Goal: Task Accomplishment & Management: Manage account settings

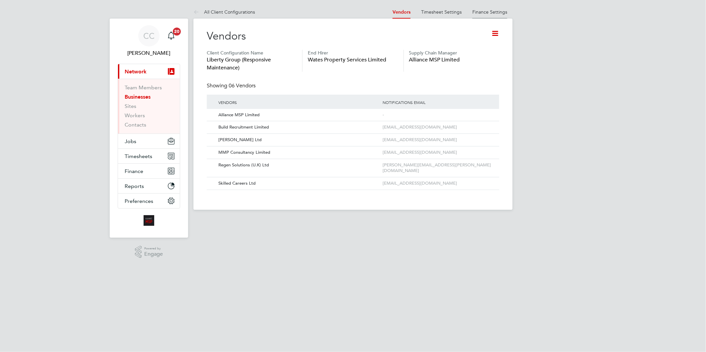
click at [491, 9] on link "Finance Settings" at bounding box center [489, 12] width 35 height 6
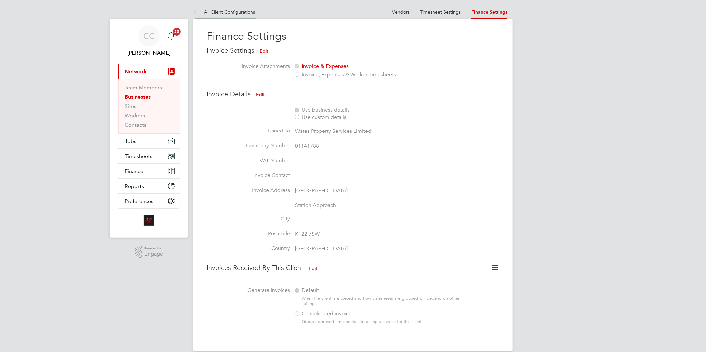
click at [247, 14] on link "All Client Configurations" at bounding box center [225, 12] width 62 height 6
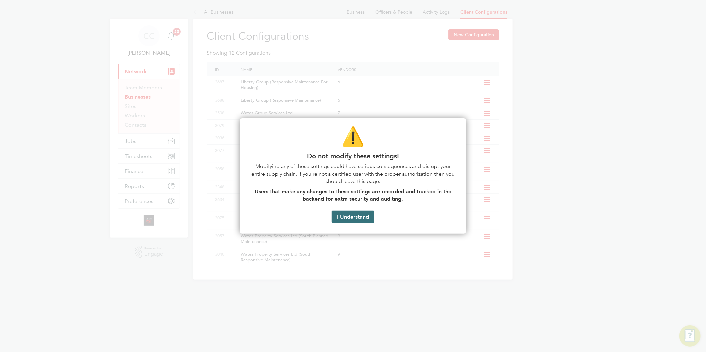
click at [343, 217] on button "I Understand" at bounding box center [353, 217] width 43 height 13
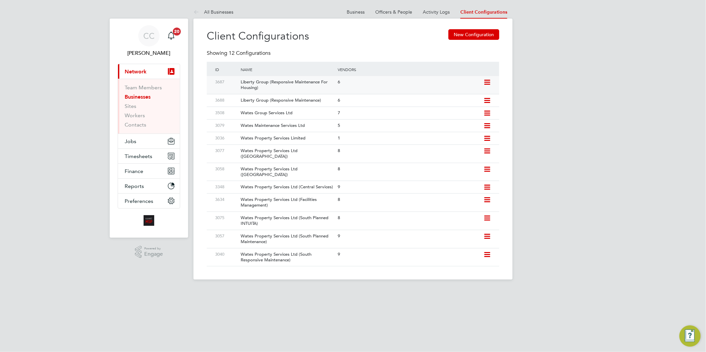
click at [294, 82] on div "Liberty Group (Responsive Maintenance For Housing)" at bounding box center [286, 85] width 100 height 18
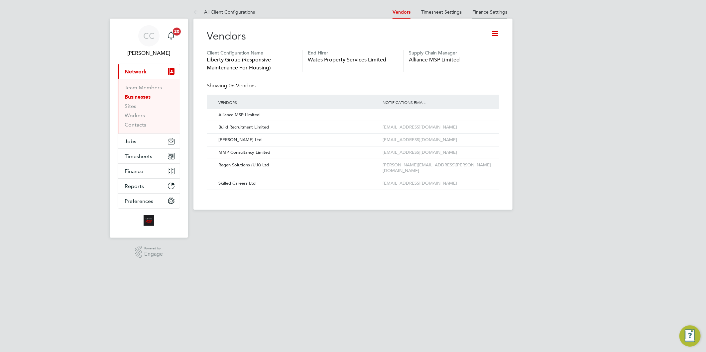
click at [490, 12] on link "Finance Settings" at bounding box center [489, 12] width 35 height 6
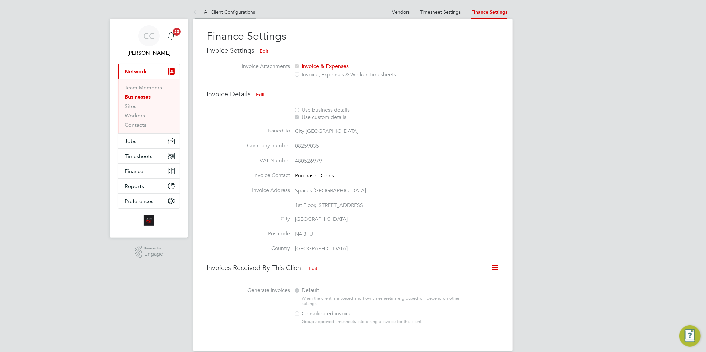
click at [242, 13] on link "All Client Configurations" at bounding box center [225, 12] width 62 height 6
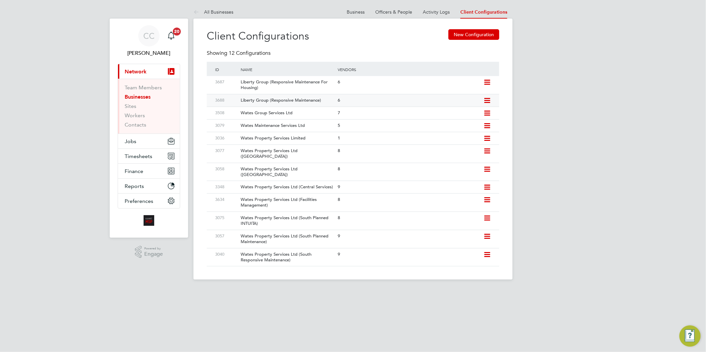
click at [274, 102] on div "Liberty Group (Responsive Maintenance)" at bounding box center [286, 100] width 100 height 12
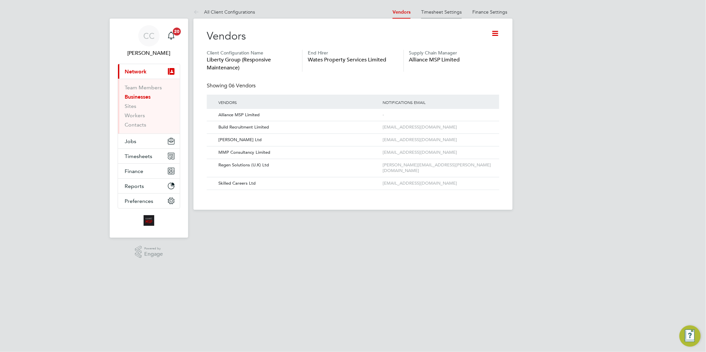
click at [437, 10] on link "Timesheet Settings" at bounding box center [441, 12] width 41 height 6
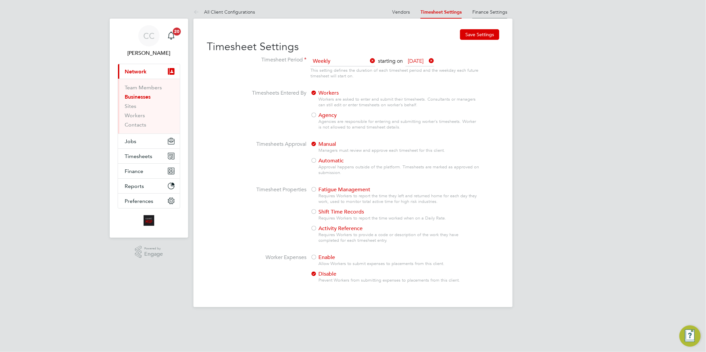
click at [487, 11] on link "Finance Settings" at bounding box center [489, 12] width 35 height 6
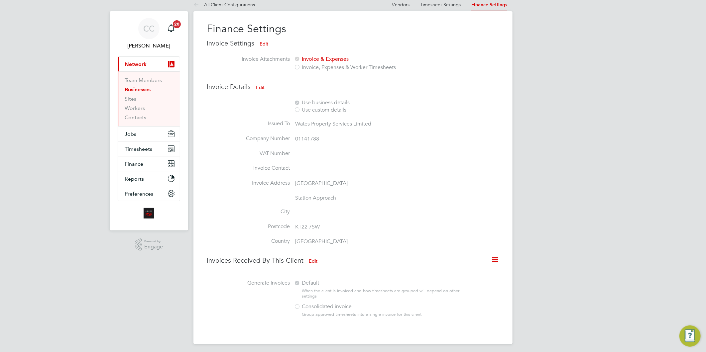
scroll to position [9, 0]
click at [261, 84] on button "Edit" at bounding box center [260, 85] width 19 height 11
click at [321, 106] on div "Use custom details" at bounding box center [379, 108] width 170 height 7
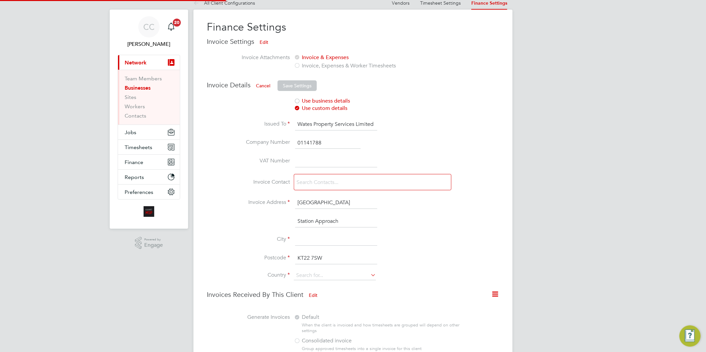
type input "United Kingdom"
drag, startPoint x: 381, startPoint y: 122, endPoint x: 240, endPoint y: 122, distance: 140.6
click at [240, 122] on li "Issued To Wates Property Services Limited" at bounding box center [343, 128] width 272 height 19
click at [371, 112] on li "Use business details Use custom details" at bounding box center [353, 108] width 293 height 21
drag, startPoint x: 376, startPoint y: 122, endPoint x: 297, endPoint y: 122, distance: 79.5
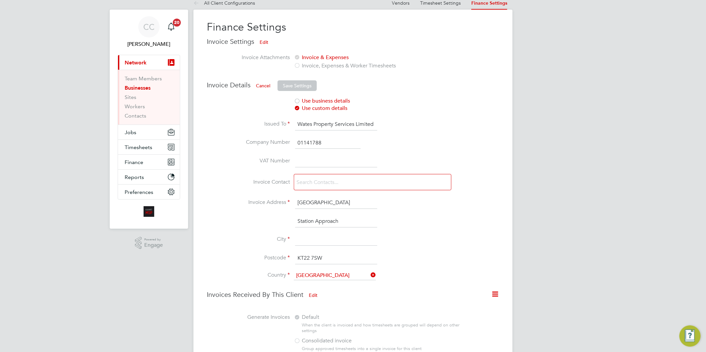
click at [299, 122] on input "Wates Property Services Limited" at bounding box center [336, 125] width 82 height 12
click at [297, 123] on input "City West Works" at bounding box center [336, 125] width 82 height 12
type input "Liberty Group - City West Works"
drag, startPoint x: 321, startPoint y: 140, endPoint x: 287, endPoint y: 141, distance: 33.9
click at [287, 141] on li "Company Number 01141788" at bounding box center [343, 146] width 272 height 19
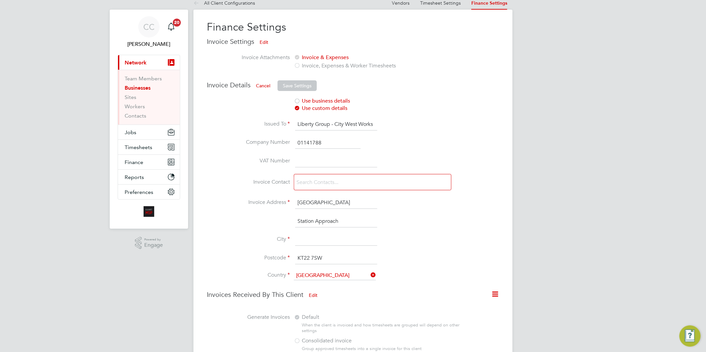
paste input "8259035"
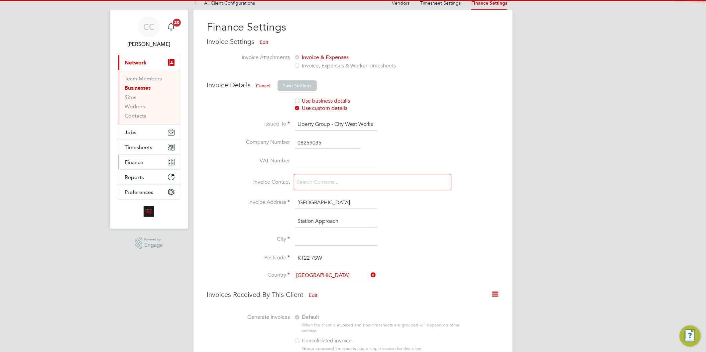
type input "08259035"
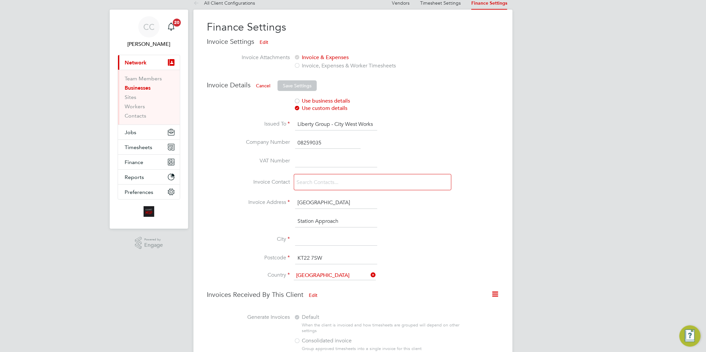
click at [324, 158] on input at bounding box center [336, 162] width 82 height 12
paste input "480526979"
type input "480526979"
click at [341, 180] on input at bounding box center [333, 183] width 79 height 12
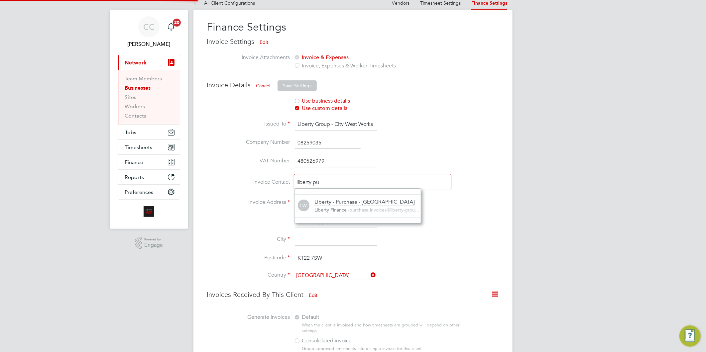
scroll to position [43, 127]
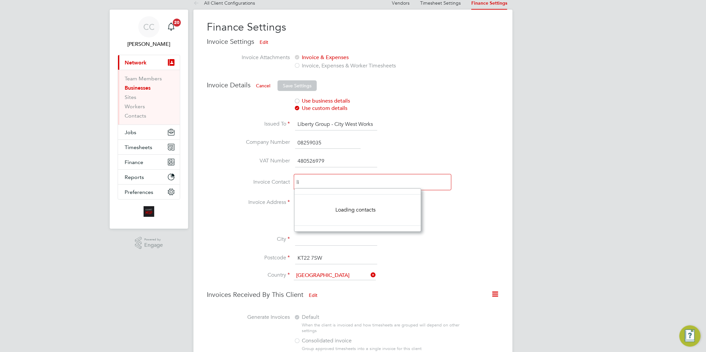
type input "l"
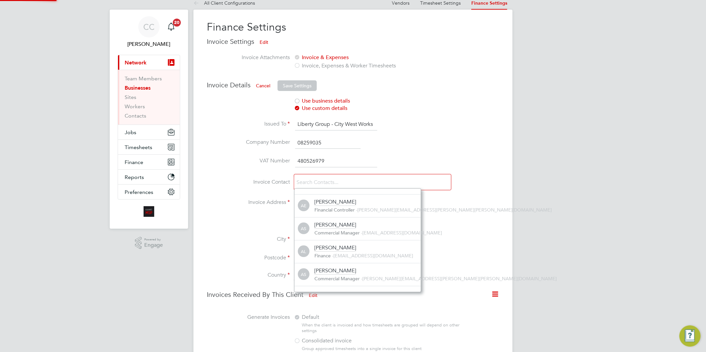
scroll to position [4, 4]
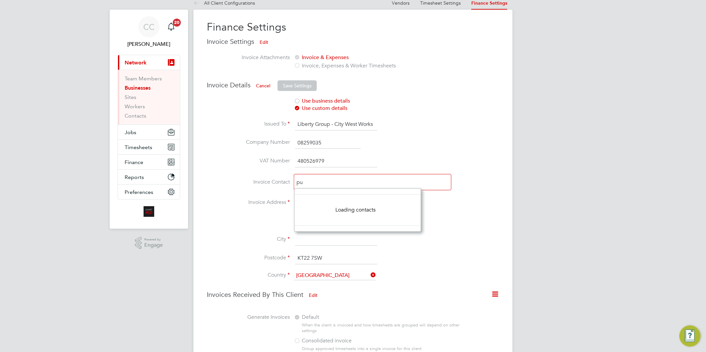
type input "p"
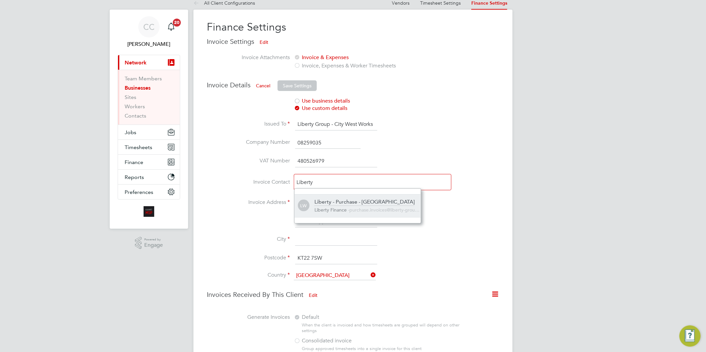
type input "Liberty"
click at [376, 206] on div "Liberty - Purchase - City West Works Liberty Finance - purchase.invoices@libert…" at bounding box center [368, 206] width 106 height 15
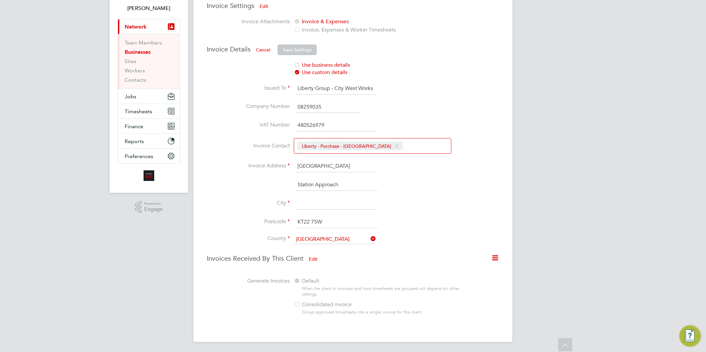
drag, startPoint x: 332, startPoint y: 164, endPoint x: 287, endPoint y: 165, distance: 44.6
click at [287, 165] on li "Invoice Address Wates House" at bounding box center [343, 170] width 272 height 19
paste input "Knowsley Industrial Park"
type input "Knowsley Industrial Park"
drag, startPoint x: 346, startPoint y: 183, endPoint x: 300, endPoint y: 184, distance: 46.2
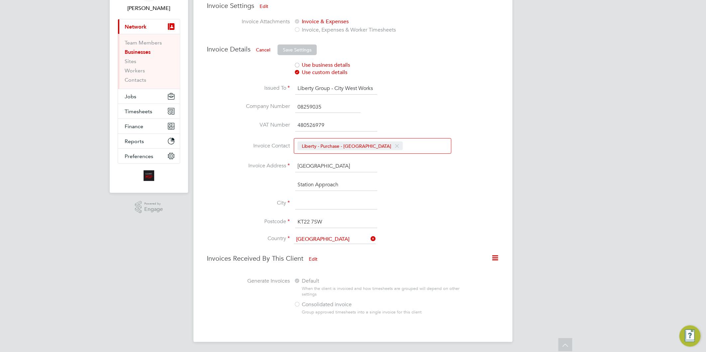
click at [300, 184] on input "Station Approach" at bounding box center [336, 185] width 82 height 12
drag, startPoint x: 354, startPoint y: 188, endPoint x: 347, endPoint y: 187, distance: 7.2
click at [354, 188] on input "Station Approach" at bounding box center [336, 185] width 82 height 12
click at [343, 183] on input "Station Approach" at bounding box center [336, 185] width 82 height 12
drag, startPoint x: 337, startPoint y: 182, endPoint x: 280, endPoint y: 178, distance: 57.6
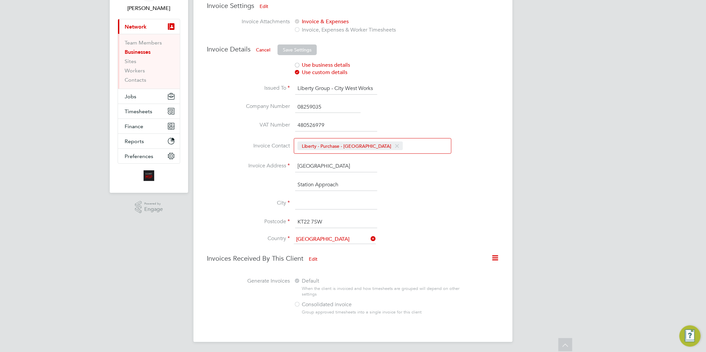
click at [280, 178] on ul "Issued To Liberty Group - City West Works Company Number 08259035 VAT Number 48…" at bounding box center [343, 167] width 272 height 168
paste input "Charley Wood Road"
type input "Charley Wood Road"
click at [311, 203] on input at bounding box center [336, 204] width 82 height 12
type input "Liverpool"
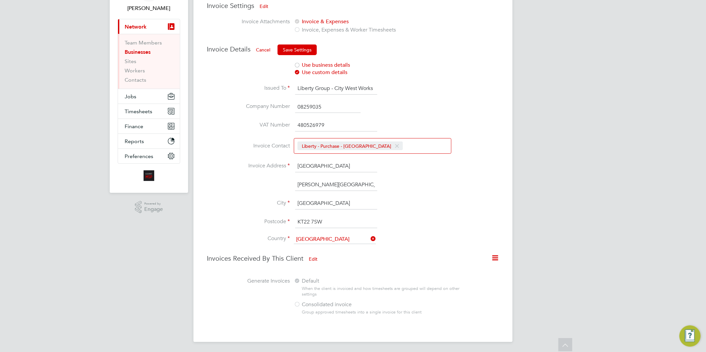
click at [337, 222] on input "KT22 7SW" at bounding box center [336, 222] width 82 height 12
type input "K"
type input "SGL"
click at [337, 221] on input "SGL" at bounding box center [336, 222] width 82 height 12
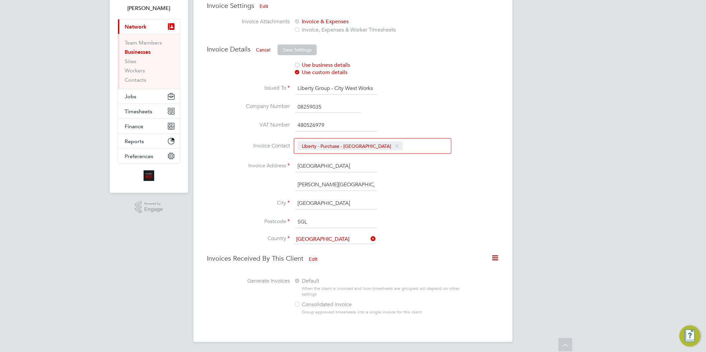
drag, startPoint x: 317, startPoint y: 220, endPoint x: 282, endPoint y: 220, distance: 34.6
click at [282, 220] on li "Postcode SGL" at bounding box center [343, 225] width 272 height 19
click at [313, 221] on input "L" at bounding box center [336, 222] width 82 height 12
type input "L33 7SG"
click at [301, 49] on button "Save Settings" at bounding box center [297, 50] width 39 height 11
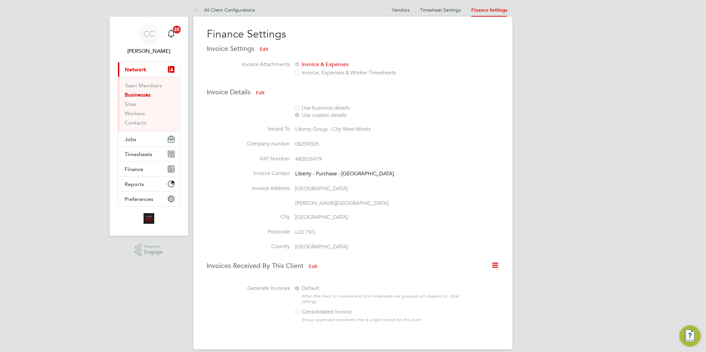
scroll to position [0, 0]
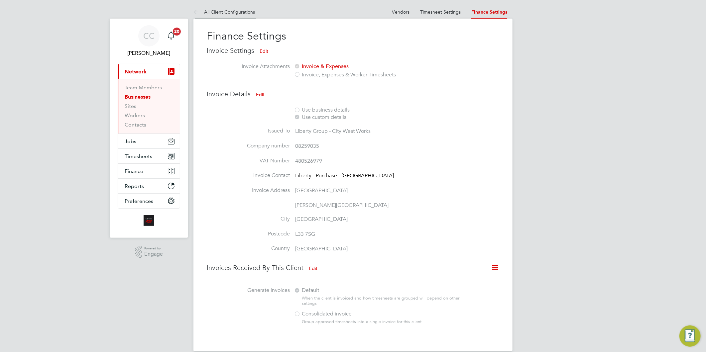
click at [241, 10] on link "All Client Configurations" at bounding box center [225, 12] width 62 height 6
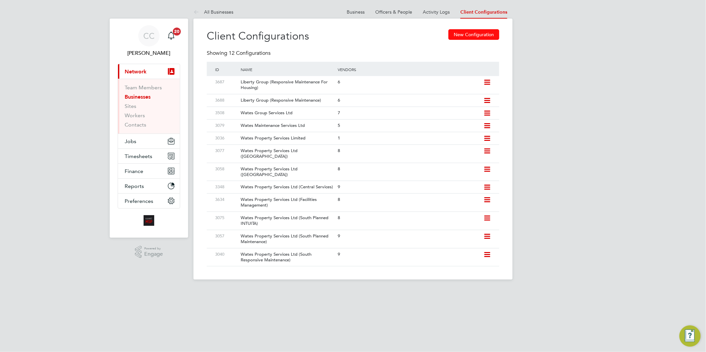
click at [481, 36] on button "New Configuration" at bounding box center [474, 34] width 51 height 11
type input "Letters & Digits"
type input "Automatically"
type input "No Limits"
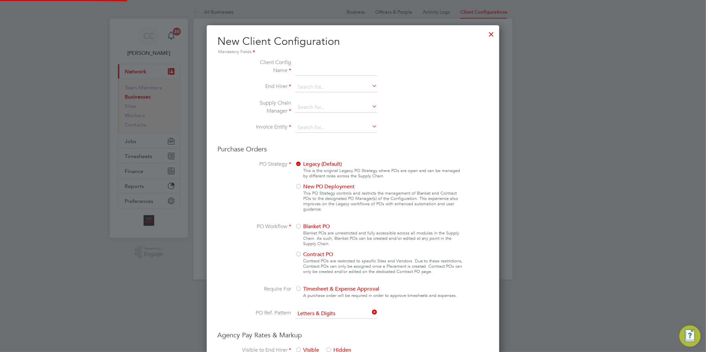
scroll to position [602, 293]
type input "l"
type input "Liberty Group (Renewables)"
click at [346, 80] on li "Client Config Name Liberty Group (Renewables)" at bounding box center [352, 71] width 223 height 24
click at [320, 87] on input at bounding box center [336, 87] width 82 height 10
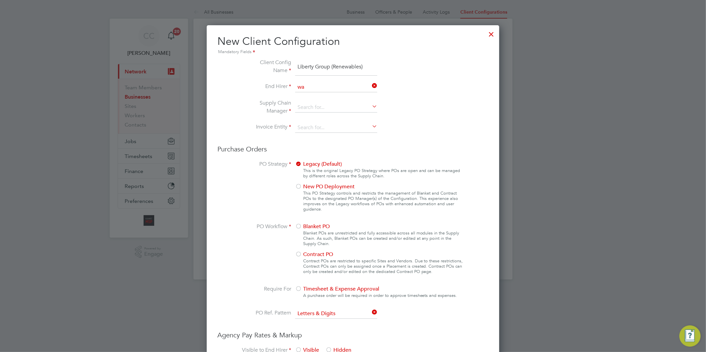
click at [310, 96] on li "Wa tes Property Services Limited" at bounding box center [336, 96] width 83 height 9
type input "Wates Property Services Limited"
click at [311, 106] on input at bounding box center [336, 108] width 82 height 10
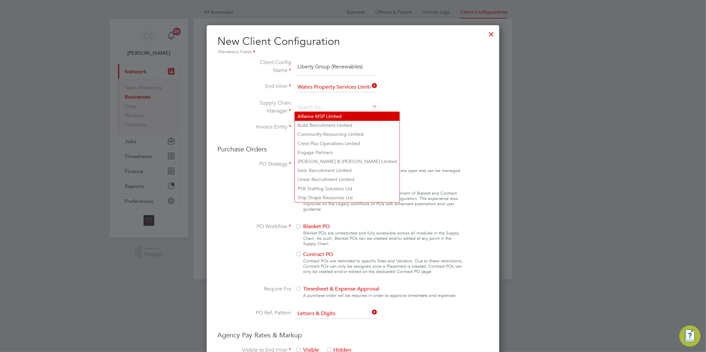
click at [315, 114] on li "Alliance MSP Limited" at bounding box center [347, 116] width 105 height 9
type input "Alliance MSP Limited"
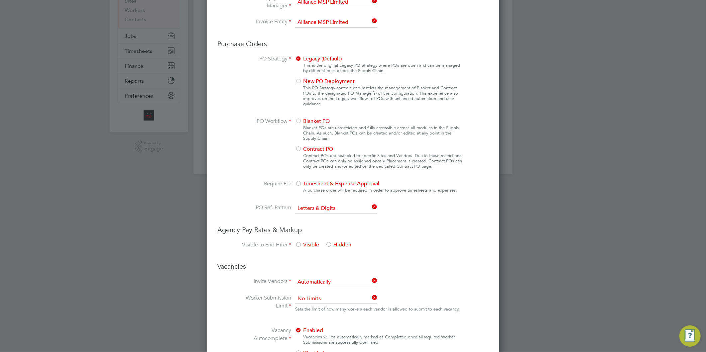
scroll to position [148, 0]
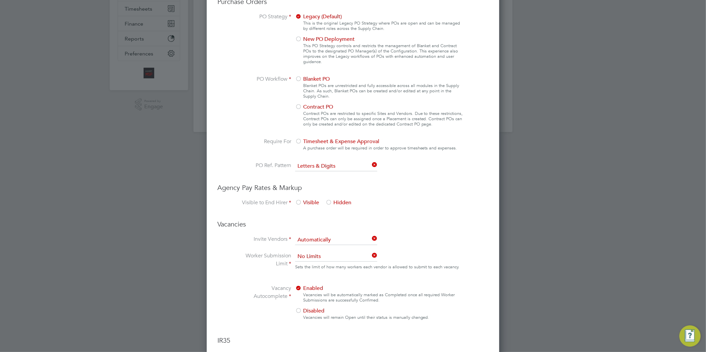
click at [296, 79] on div at bounding box center [298, 79] width 7 height 7
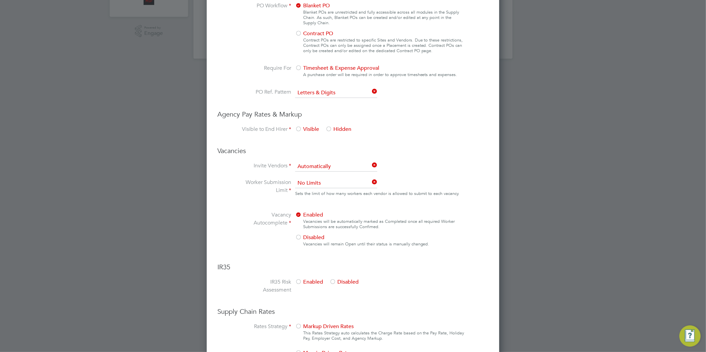
scroll to position [221, 0]
click at [330, 126] on div at bounding box center [328, 129] width 7 height 7
click at [352, 157] on ng-form "Client Config Name Liberty Group (Renewables) End Hirer Wates Property Services…" at bounding box center [352, 115] width 271 height 557
click at [338, 163] on input at bounding box center [336, 167] width 82 height 10
click at [316, 182] on li "Manually" at bounding box center [336, 183] width 83 height 9
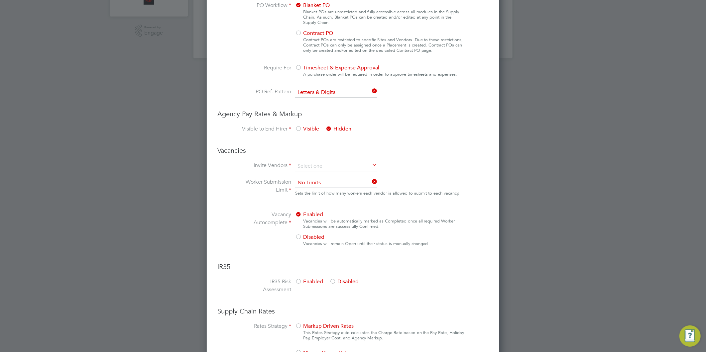
type input "Manually"
click at [307, 234] on span "Disabled" at bounding box center [309, 237] width 29 height 7
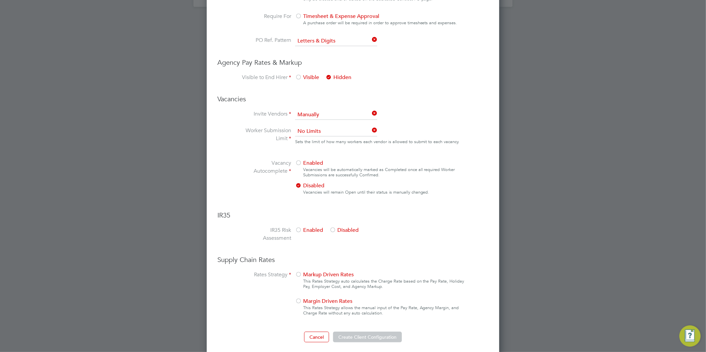
scroll to position [275, 0]
click at [333, 226] on div at bounding box center [332, 229] width 7 height 7
click at [332, 270] on span "Markup Driven Rates" at bounding box center [324, 273] width 59 height 7
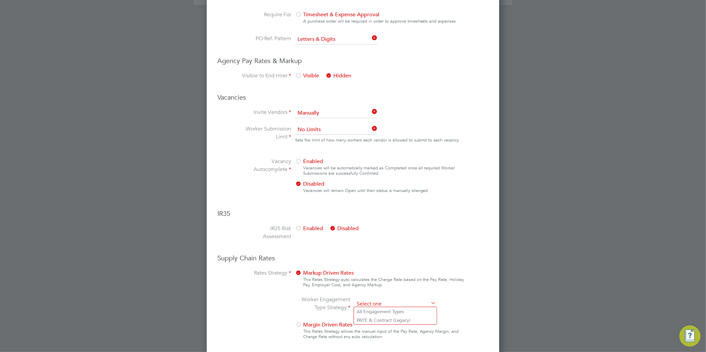
click at [386, 301] on input at bounding box center [395, 305] width 82 height 10
click at [389, 320] on li "PAYE & Contract (Legacy)" at bounding box center [395, 320] width 83 height 9
type input "PAYE & Contract (Legacy)"
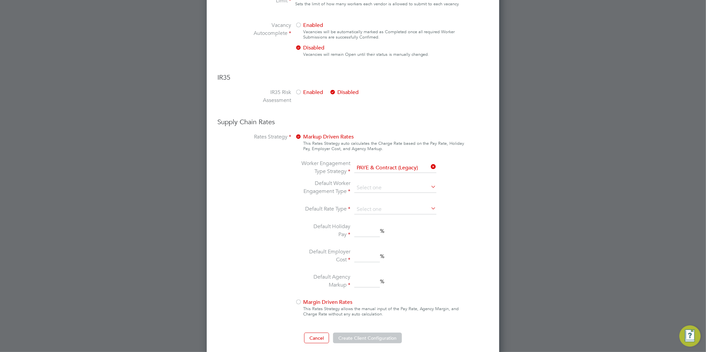
scroll to position [413, 0]
click at [376, 181] on input at bounding box center [395, 186] width 82 height 10
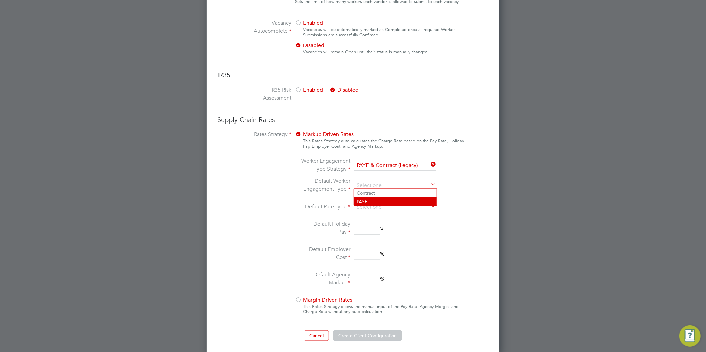
click at [369, 199] on li "PAYE" at bounding box center [395, 201] width 83 height 9
type input "PAYE"
click at [371, 203] on input at bounding box center [395, 207] width 82 height 10
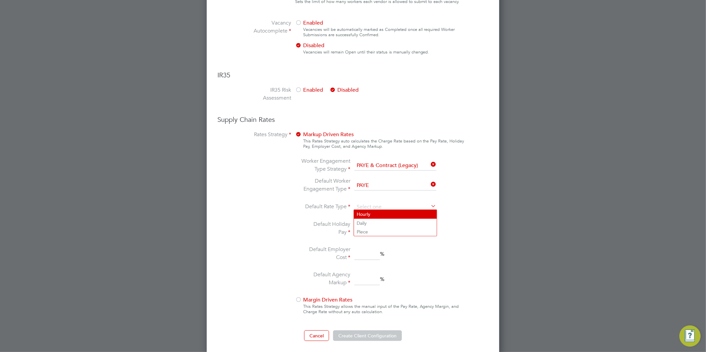
click at [371, 211] on li "Hourly" at bounding box center [395, 214] width 83 height 9
type input "Hourly"
click at [371, 227] on input at bounding box center [367, 229] width 26 height 12
type input "12.07"
type input "18.5"
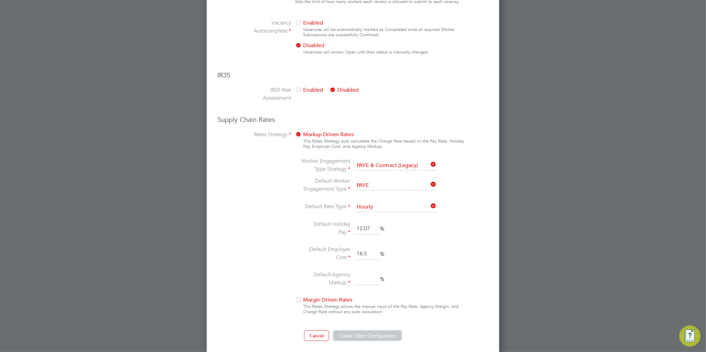
type input "15.3"
click at [362, 334] on button "Create Client Configuration" at bounding box center [367, 336] width 69 height 11
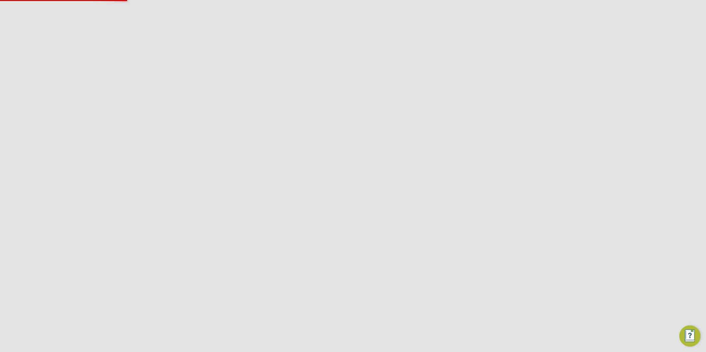
scroll to position [0, 0]
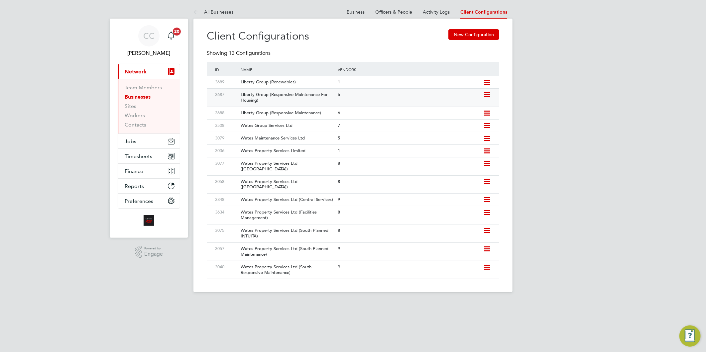
click at [314, 98] on div "Liberty Group (Responsive Maintenance For Housing)" at bounding box center [286, 98] width 100 height 18
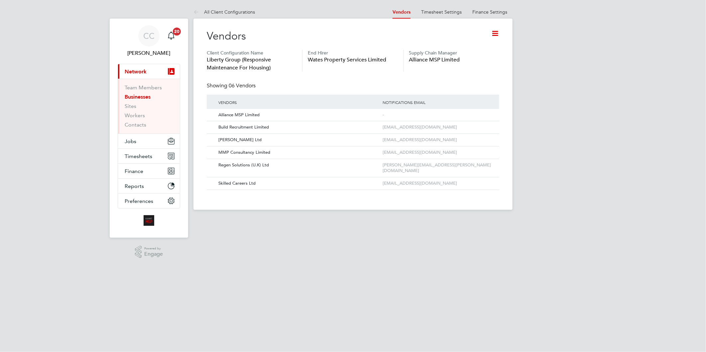
click at [493, 30] on icon at bounding box center [495, 33] width 8 height 8
click at [466, 47] on li "Edit Client Configuration" at bounding box center [467, 49] width 61 height 9
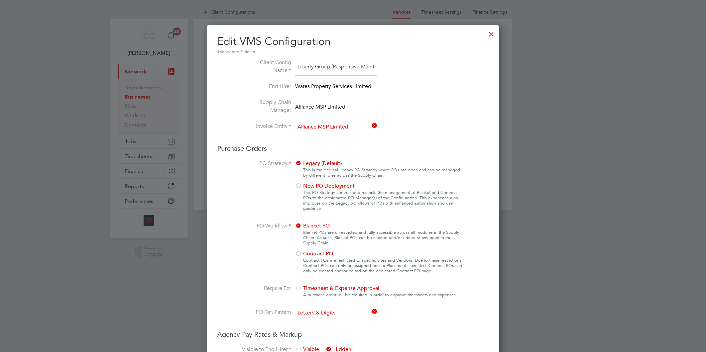
click at [494, 34] on div at bounding box center [492, 33] width 12 height 12
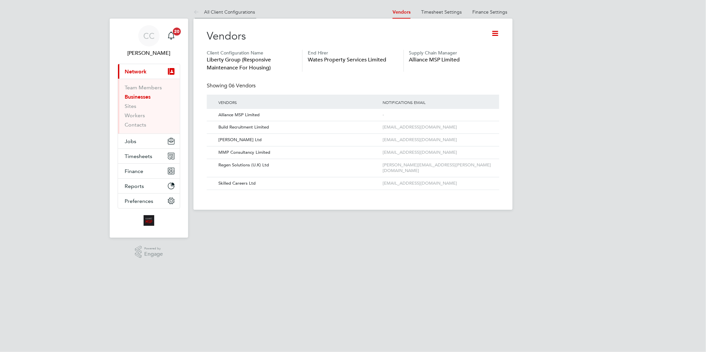
click at [242, 14] on link "All Client Configurations" at bounding box center [225, 12] width 62 height 6
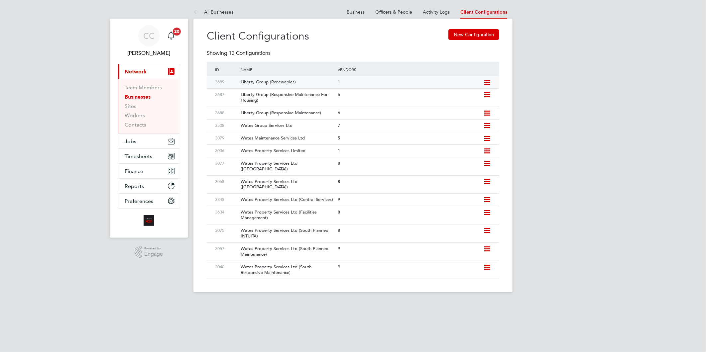
click at [277, 82] on div "Liberty Group (Renewables)" at bounding box center [286, 82] width 100 height 12
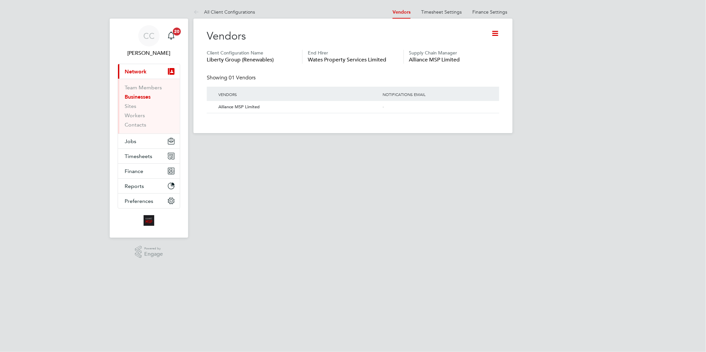
click at [497, 34] on icon at bounding box center [495, 33] width 8 height 8
click at [448, 47] on li "Edit Client Configuration" at bounding box center [467, 49] width 61 height 9
type input "Liberty Group (Renewables)"
type input "Alliance MSP Limited"
type input "Letters & Digits"
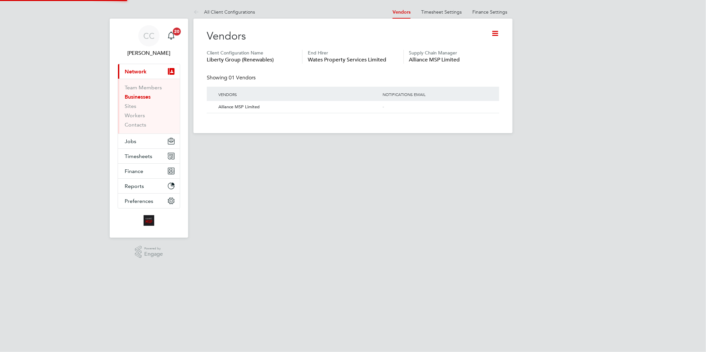
type input "Manually"
type input "No Limits"
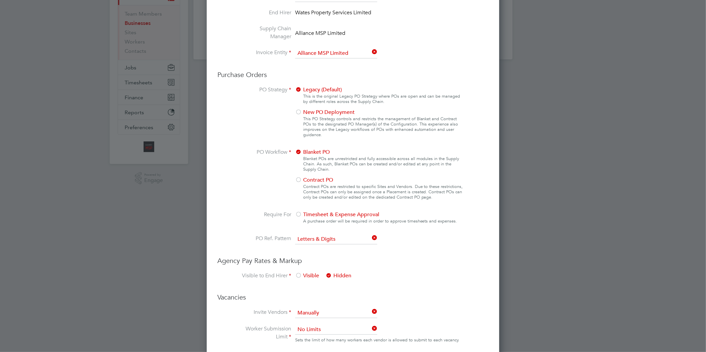
scroll to position [15, 0]
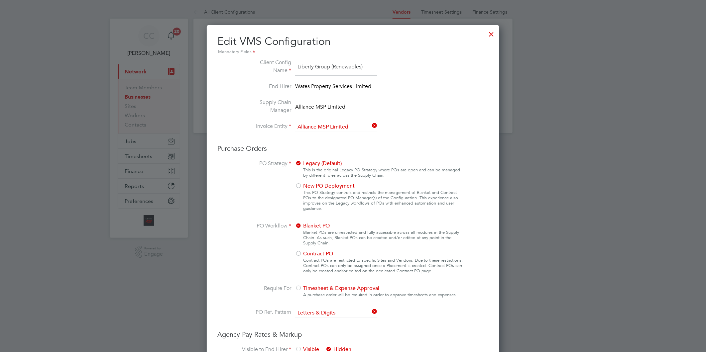
click at [493, 34] on div at bounding box center [492, 33] width 12 height 12
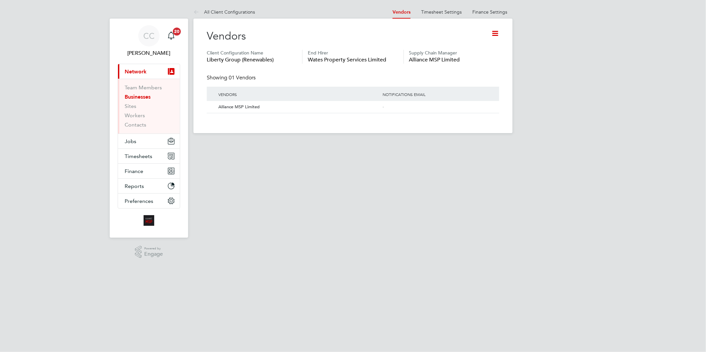
click at [496, 33] on icon at bounding box center [495, 33] width 8 height 8
click at [459, 75] on li "Add Vendor" at bounding box center [467, 77] width 61 height 9
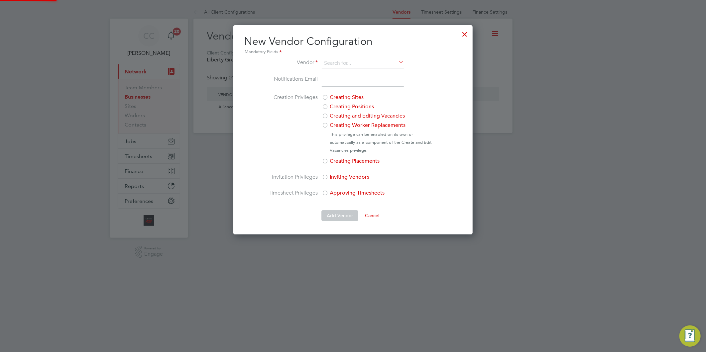
scroll to position [209, 240]
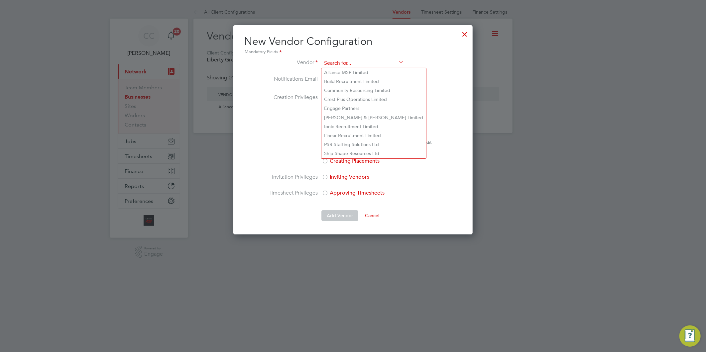
click at [337, 64] on input at bounding box center [363, 64] width 82 height 10
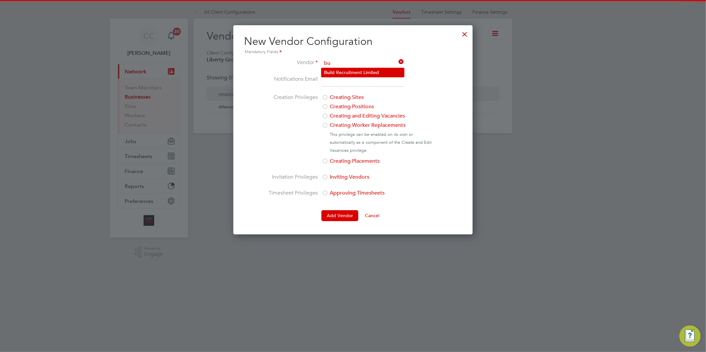
click at [334, 69] on li "Bu ild Recruitment Limited" at bounding box center [363, 72] width 83 height 9
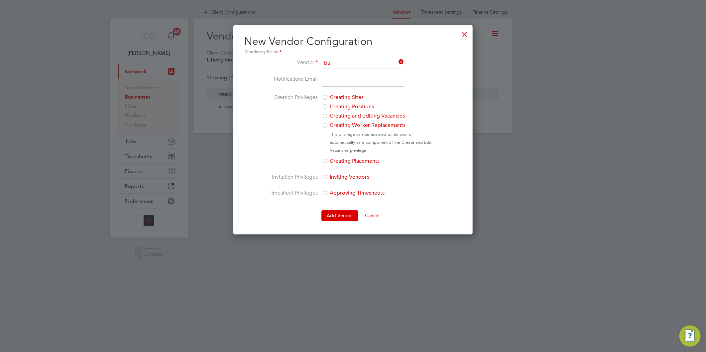
type input "Build Recruitment Limited"
click at [371, 80] on input "email" at bounding box center [363, 81] width 82 height 12
paste input "wates@buildrec.com"
type input "wates@buildrec.com"
click at [338, 216] on button "Add Vendor" at bounding box center [340, 215] width 37 height 11
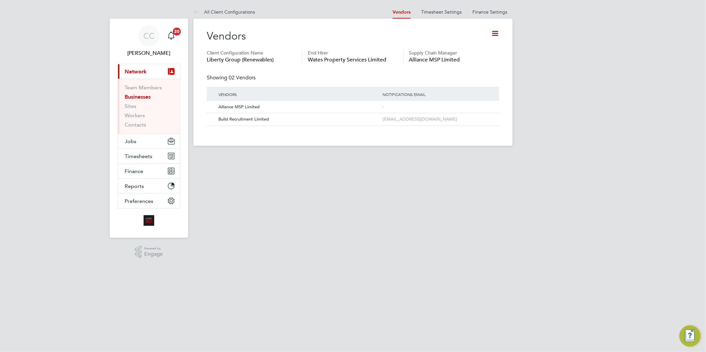
click at [495, 31] on icon at bounding box center [495, 33] width 8 height 8
click at [460, 78] on li "Add Vendor" at bounding box center [467, 77] width 61 height 9
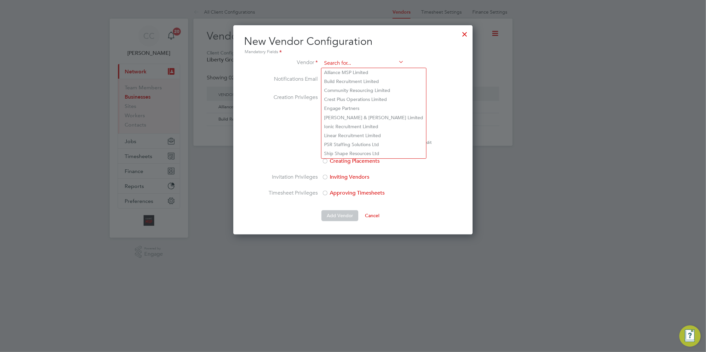
click at [343, 62] on input at bounding box center [363, 64] width 82 height 10
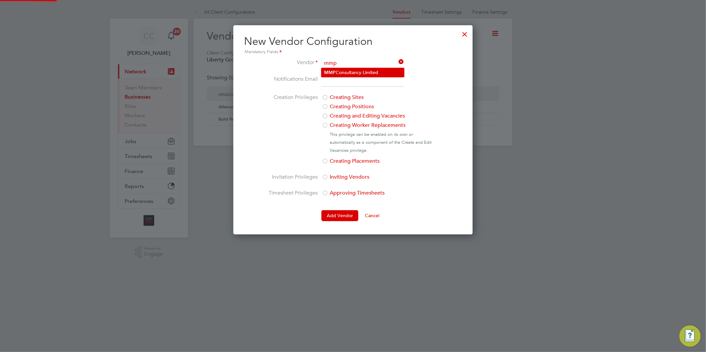
click at [340, 70] on li "MMP Consultancy Limited" at bounding box center [363, 72] width 83 height 9
type input "MMP Consultancy Limited"
click at [371, 74] on li "Vendor MMP Consultancy Limited" at bounding box center [353, 67] width 170 height 17
click at [367, 79] on input "email" at bounding box center [363, 81] width 82 height 12
paste input "contracts@mmpconsultancy.co.u"
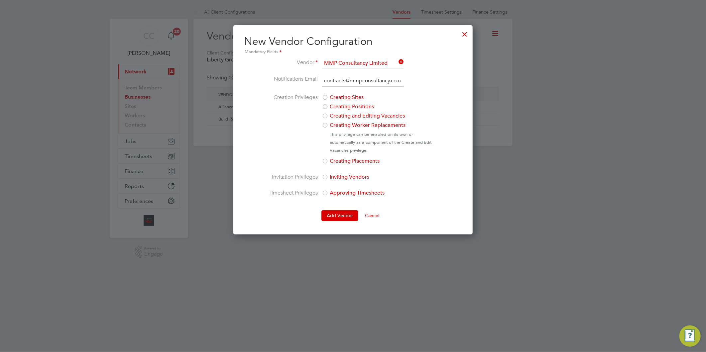
type input "contracts@mmpconsultancy.co.uk"
click at [345, 214] on button "Add Vendor" at bounding box center [340, 215] width 37 height 11
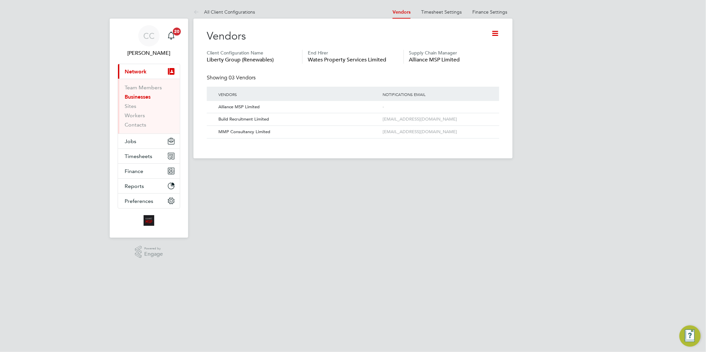
click at [495, 32] on icon at bounding box center [495, 33] width 8 height 8
click at [454, 77] on li "Add Vendor" at bounding box center [467, 77] width 61 height 9
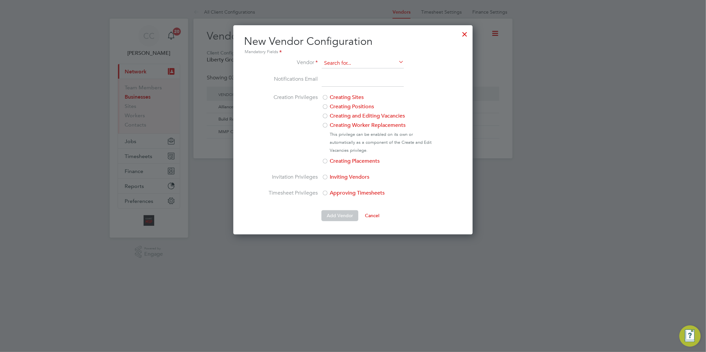
click at [341, 60] on input at bounding box center [363, 64] width 82 height 10
click at [346, 82] on li "Da niel Owen Ltd" at bounding box center [363, 81] width 83 height 9
type input "Daniel Owen Ltd"
click at [336, 80] on input "email" at bounding box center [363, 81] width 82 height 12
paste input "watesrecruitment@danielowen.co.uk"
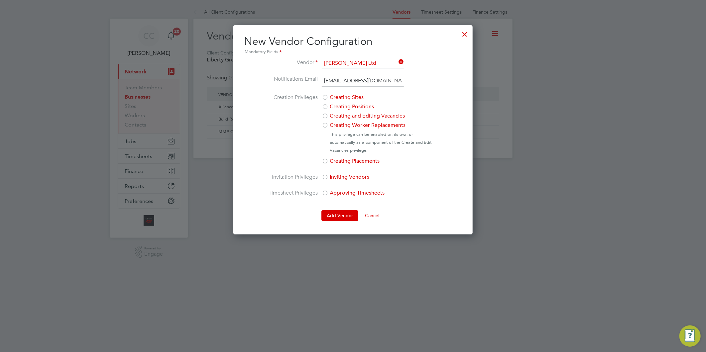
scroll to position [0, 9]
type input "watesrecruitment@danielowen.co.uk"
click at [328, 214] on button "Add Vendor" at bounding box center [340, 215] width 37 height 11
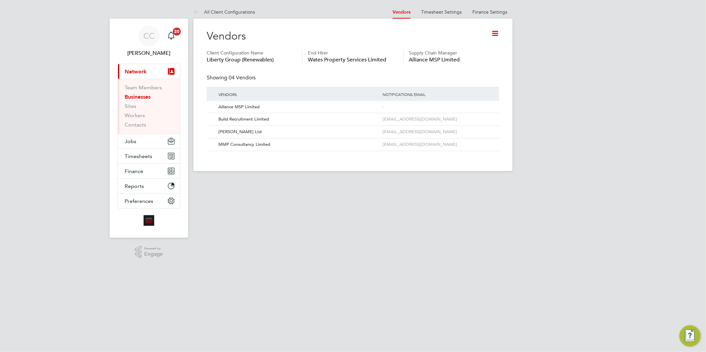
click at [495, 33] on icon at bounding box center [495, 33] width 8 height 8
click at [455, 75] on li "Add Vendor" at bounding box center [467, 77] width 61 height 9
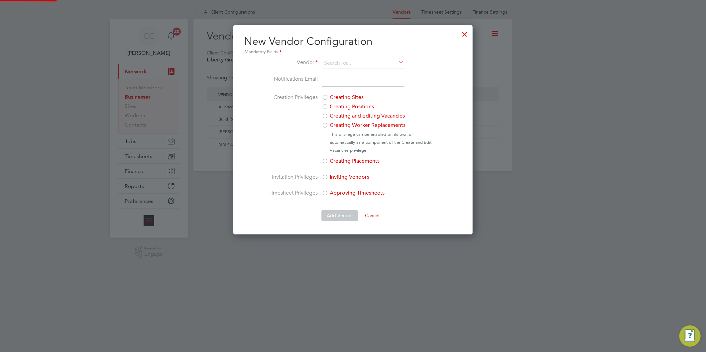
scroll to position [209, 240]
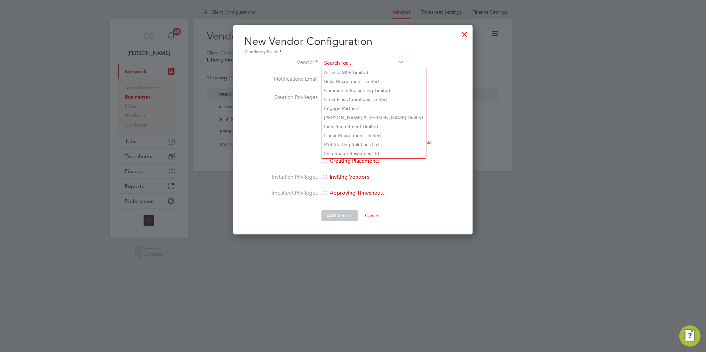
click at [358, 62] on input at bounding box center [363, 64] width 82 height 10
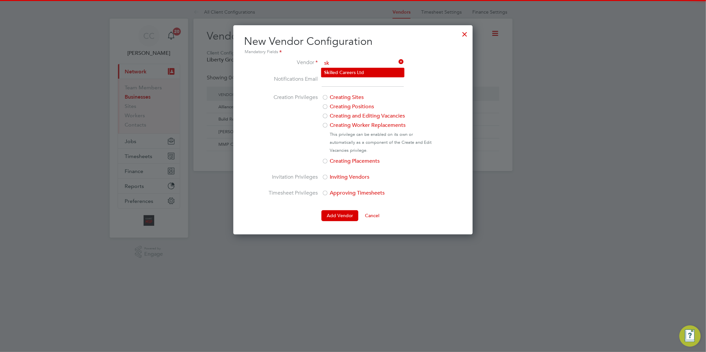
click at [361, 71] on li "Sk illed Careers Ltd" at bounding box center [363, 72] width 83 height 9
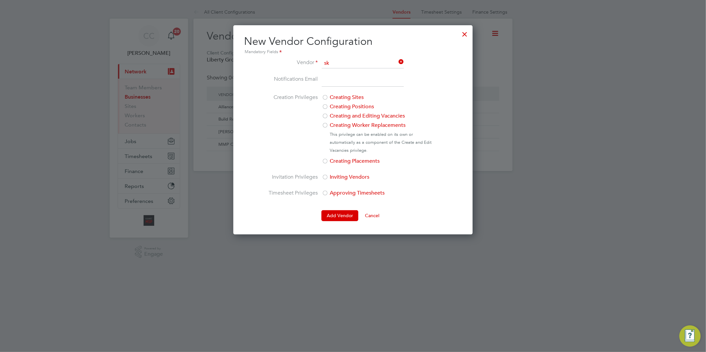
type input "Skilled Careers Ltd"
click at [333, 80] on input "email" at bounding box center [363, 81] width 82 height 12
paste input "Wates-alliance@skilledcareers.co.uk"
type input "Wates-alliance@skilledcareers.co.uk"
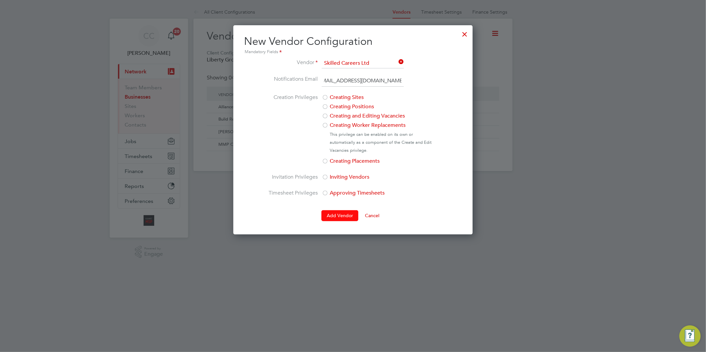
scroll to position [0, 0]
click at [328, 215] on button "Add Vendor" at bounding box center [340, 215] width 37 height 11
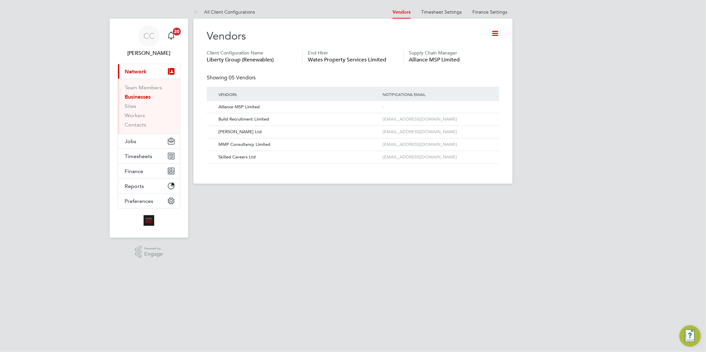
click at [496, 34] on icon at bounding box center [495, 33] width 8 height 8
click at [456, 76] on li "Add Vendor" at bounding box center [467, 77] width 61 height 9
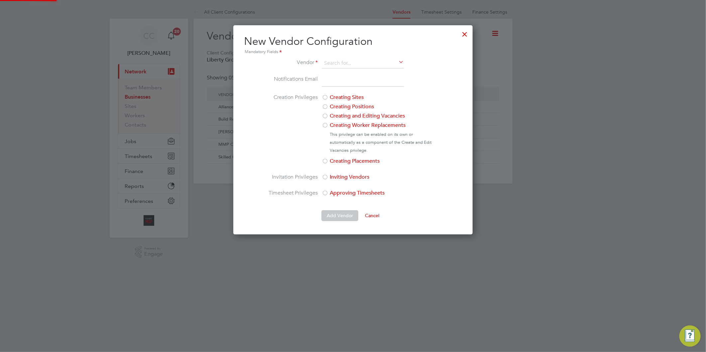
scroll to position [209, 240]
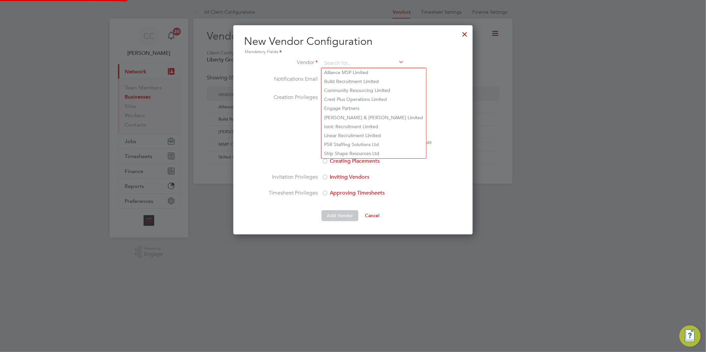
click at [336, 56] on div "New Vendor Configuration Mandatory Fields Vendor Notifications Email Creation P…" at bounding box center [353, 128] width 218 height 187
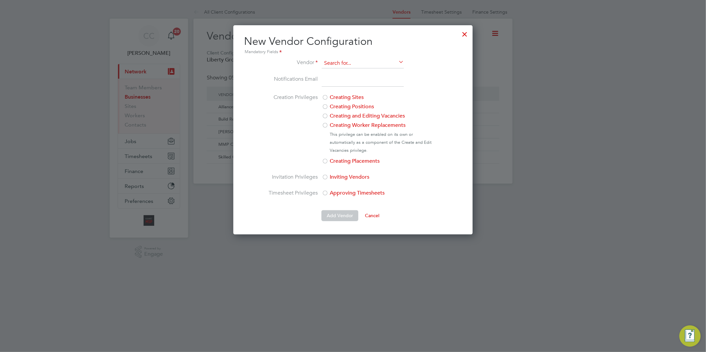
click at [337, 61] on input at bounding box center [363, 64] width 82 height 10
click at [341, 68] on li "Reg en Solutions (U.K) Ltd" at bounding box center [363, 72] width 83 height 9
type input "Regen Solutions (U.K) Ltd"
click at [339, 78] on input "email" at bounding box center [363, 81] width 82 height 12
paste input "billy.mcnamara@regensolutions.co.uk"
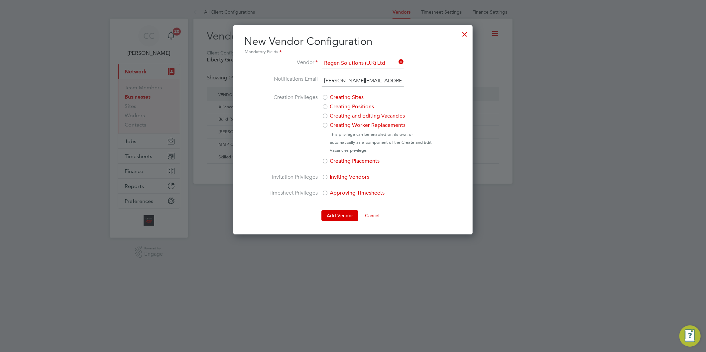
scroll to position [0, 12]
type input "billy.mcnamara@regensolutions.co.uk"
click at [339, 217] on button "Add Vendor" at bounding box center [340, 215] width 37 height 11
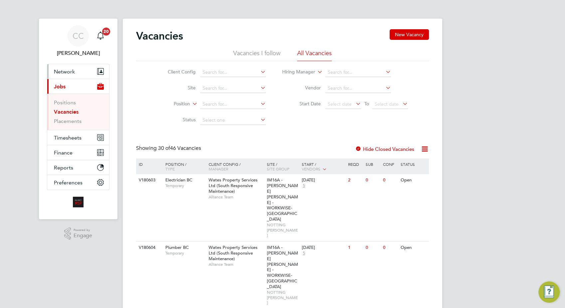
click at [66, 72] on span "Network" at bounding box center [64, 71] width 21 height 6
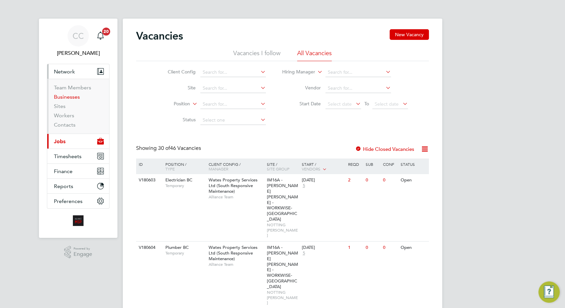
click at [75, 95] on link "Businesses" at bounding box center [67, 97] width 26 height 6
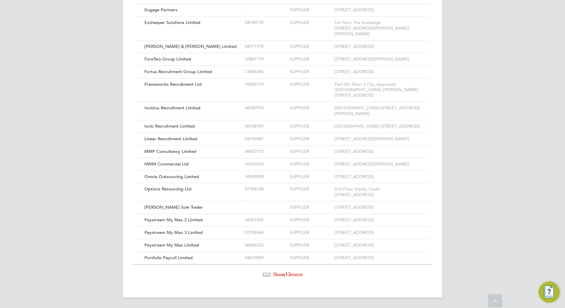
click at [288, 275] on span "13" at bounding box center [287, 274] width 5 height 6
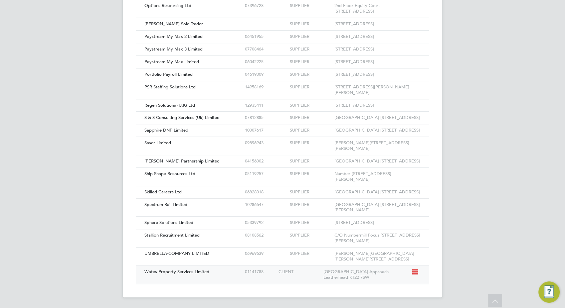
click at [158, 268] on div "Wates Property Services Limited" at bounding box center [193, 272] width 100 height 12
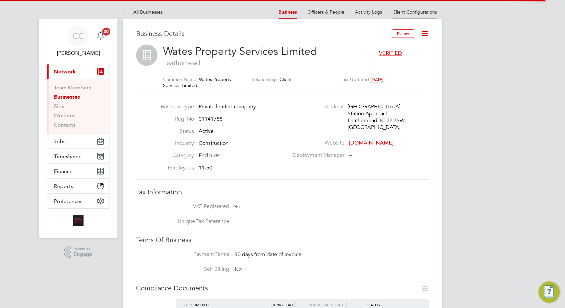
click at [401, 14] on link "Client Configurations" at bounding box center [414, 12] width 44 height 6
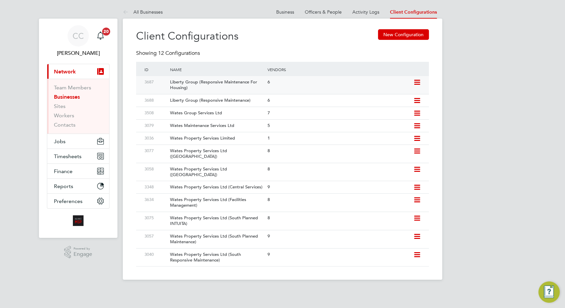
click at [223, 86] on div "Liberty Group (Responsive Maintenance For Housing)" at bounding box center [215, 85] width 100 height 18
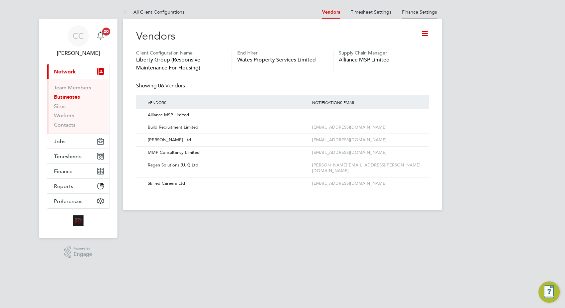
click at [420, 11] on link "Finance Settings" at bounding box center [419, 12] width 35 height 6
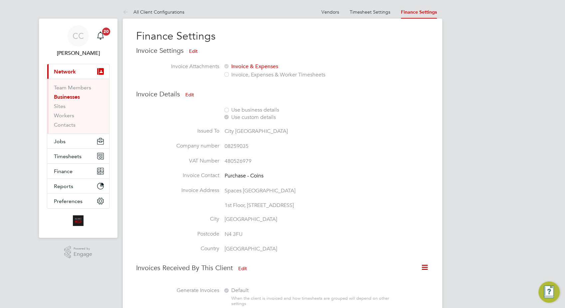
click at [187, 97] on button "Edit" at bounding box center [189, 94] width 19 height 11
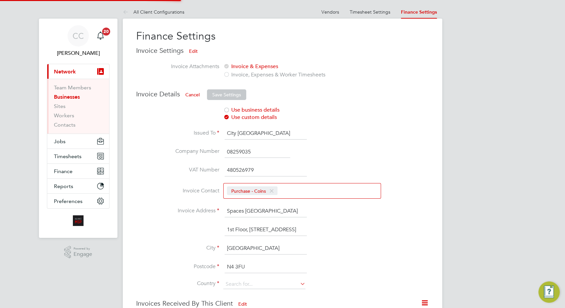
type input "United Kingdom"
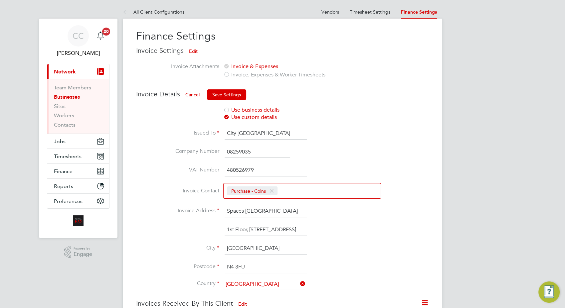
drag, startPoint x: 252, startPoint y: 152, endPoint x: 228, endPoint y: 151, distance: 23.9
click at [228, 151] on input "08259035" at bounding box center [256, 152] width 65 height 12
drag, startPoint x: 252, startPoint y: 169, endPoint x: 227, endPoint y: 169, distance: 24.6
click at [227, 169] on input "480526979" at bounding box center [265, 171] width 82 height 12
click at [226, 132] on input "City West Works" at bounding box center [265, 134] width 82 height 12
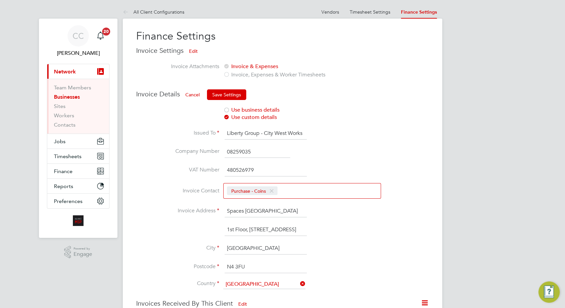
type input "Liberty Group - City West Works"
click at [228, 92] on button "Save Settings" at bounding box center [226, 94] width 39 height 11
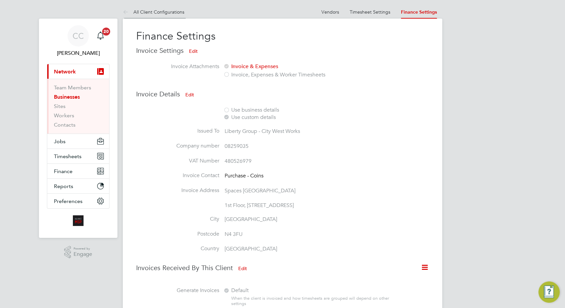
click at [161, 10] on link "All Client Configurations" at bounding box center [154, 12] width 62 height 6
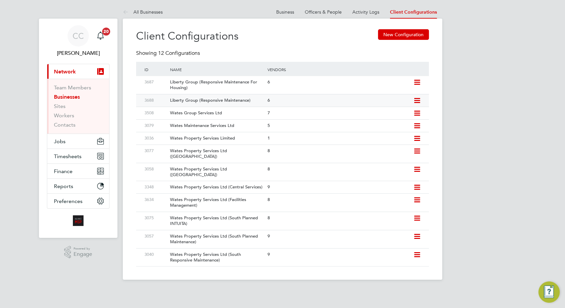
click at [237, 102] on div "Liberty Group (Responsive Maintenance)" at bounding box center [215, 100] width 100 height 12
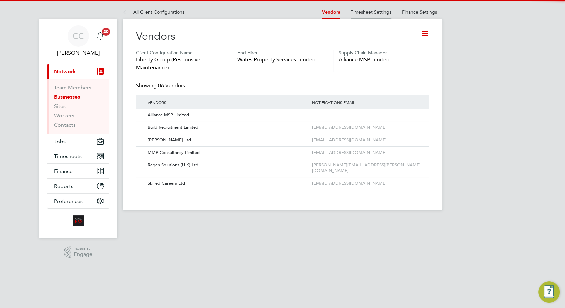
click at [369, 10] on link "Timesheet Settings" at bounding box center [370, 12] width 41 height 6
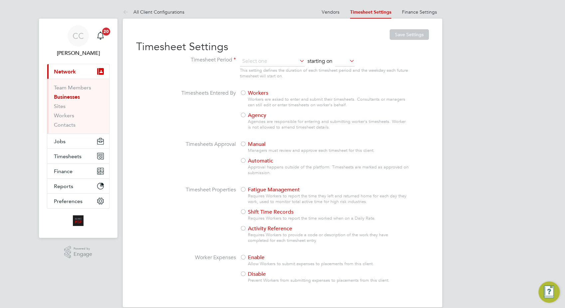
type input "Weekly"
click at [154, 13] on link "All Client Configurations" at bounding box center [154, 12] width 62 height 6
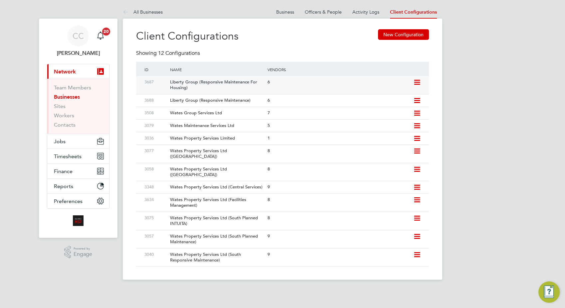
click at [211, 86] on div "Liberty Group (Responsive Maintenance For Housing)" at bounding box center [215, 85] width 100 height 18
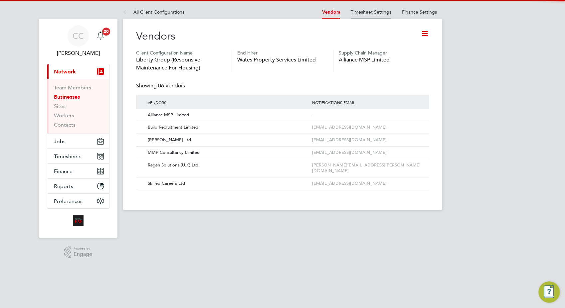
click at [376, 13] on link "Timesheet Settings" at bounding box center [370, 12] width 41 height 6
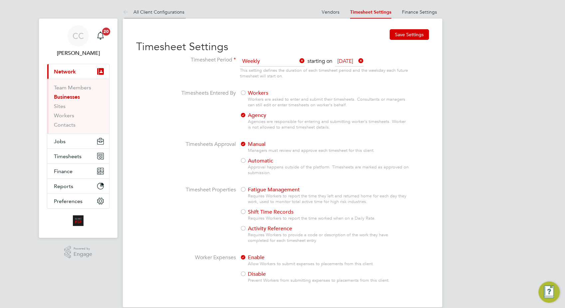
click at [171, 11] on link "All Client Configurations" at bounding box center [154, 12] width 62 height 6
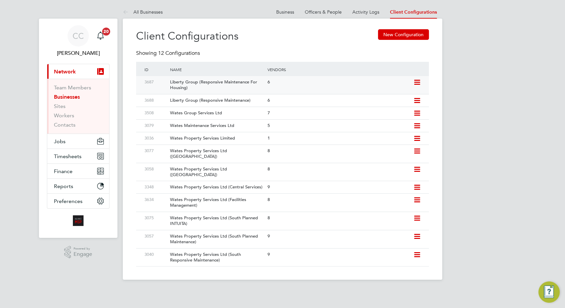
click at [230, 86] on div "Liberty Group (Responsive Maintenance For Housing)" at bounding box center [215, 85] width 100 height 18
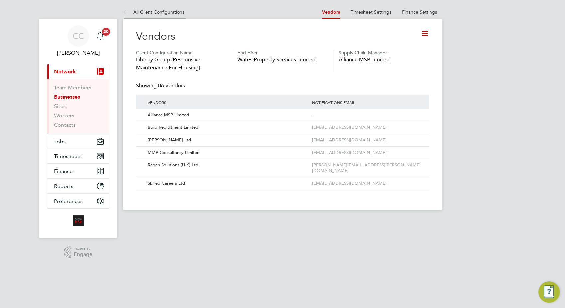
click at [167, 10] on link "All Client Configurations" at bounding box center [154, 12] width 62 height 6
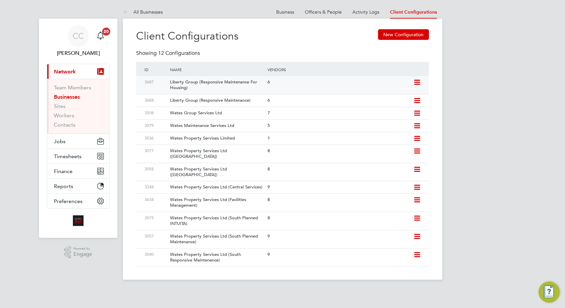
click at [417, 82] on icon at bounding box center [416, 82] width 8 height 5
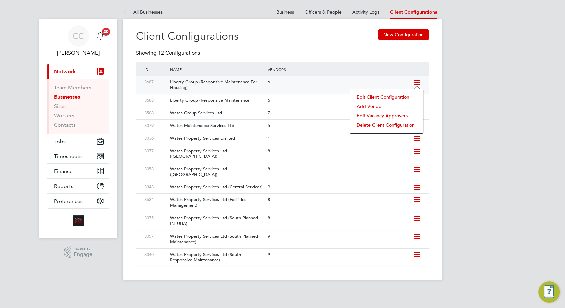
click at [367, 97] on li "Edit Client Configuration" at bounding box center [386, 96] width 66 height 9
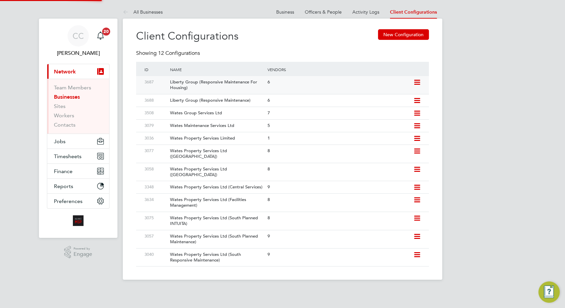
type input "Liberty Group (Responsive Maintenance For Housing)"
type input "Alliance MSP Limited"
type input "Letters & Digits"
type input "Manually"
type input "No Limits"
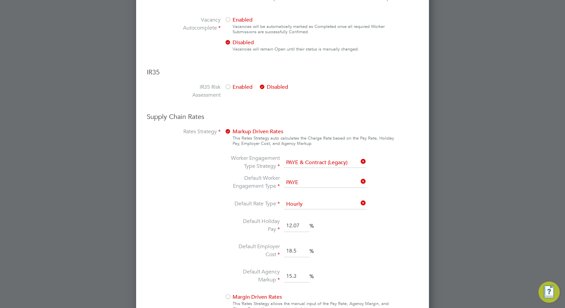
scroll to position [443, 0]
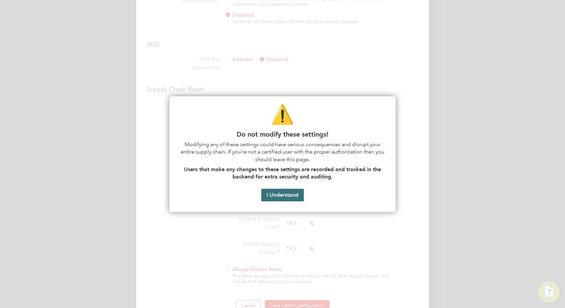
click at [283, 195] on button "I Understand" at bounding box center [282, 195] width 43 height 13
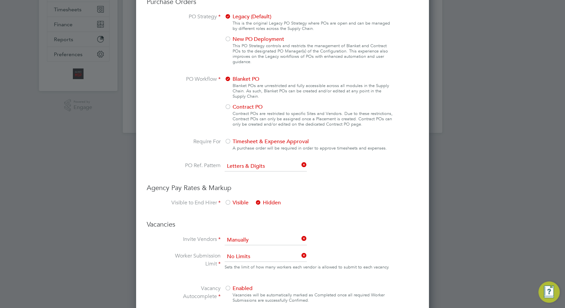
scroll to position [0, 0]
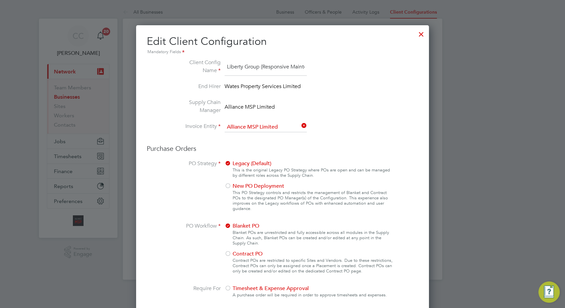
click at [419, 36] on div at bounding box center [421, 33] width 12 height 12
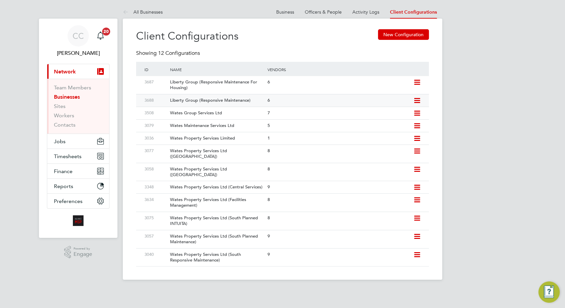
click at [267, 103] on div "6" at bounding box center [338, 100] width 145 height 12
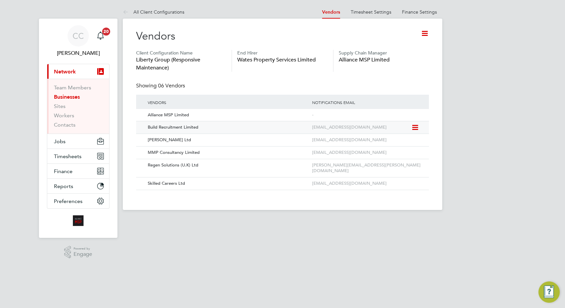
click at [416, 128] on icon at bounding box center [414, 128] width 7 height 8
click at [387, 142] on li "Edit Vendor" at bounding box center [396, 143] width 43 height 9
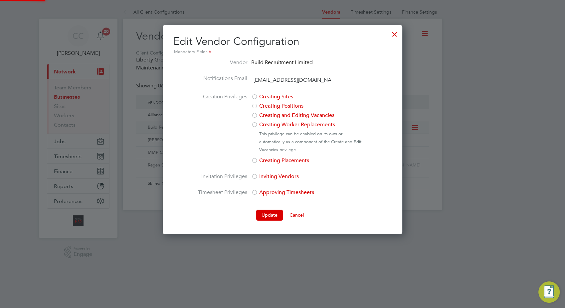
scroll to position [209, 239]
drag, startPoint x: 309, startPoint y: 78, endPoint x: 253, endPoint y: 78, distance: 55.5
click at [253, 78] on input "wates@buildrec.com" at bounding box center [292, 80] width 82 height 12
click at [391, 33] on div at bounding box center [394, 33] width 12 height 12
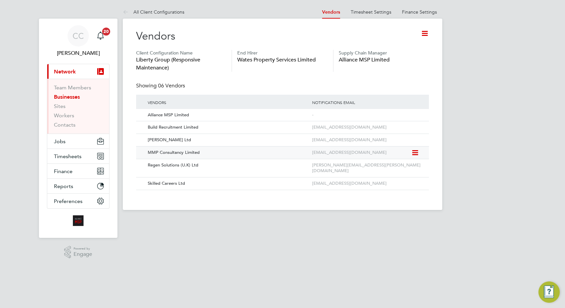
click at [417, 151] on icon at bounding box center [414, 153] width 7 height 8
click at [398, 167] on li "Edit Vendor" at bounding box center [396, 168] width 43 height 9
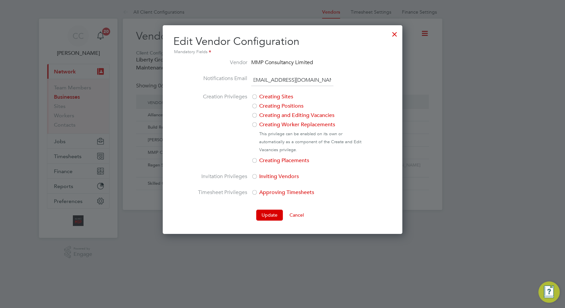
scroll to position [0, 0]
drag, startPoint x: 319, startPoint y: 79, endPoint x: 257, endPoint y: 79, distance: 61.5
click at [257, 79] on li "Notifications Email contracts@mmpconsultancy.co.uk" at bounding box center [282, 83] width 170 height 19
drag, startPoint x: 331, startPoint y: 80, endPoint x: 246, endPoint y: 79, distance: 84.5
click at [246, 79] on li "Notifications Email contracts@mmpconsultancy.co.uk" at bounding box center [282, 83] width 170 height 19
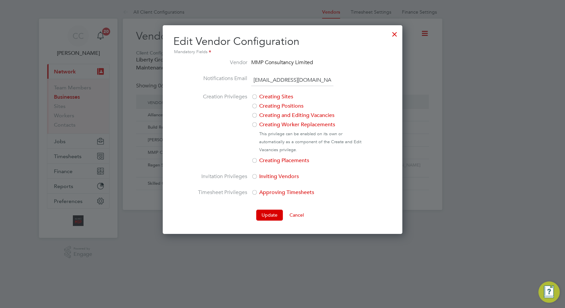
click at [394, 34] on div at bounding box center [394, 33] width 12 height 12
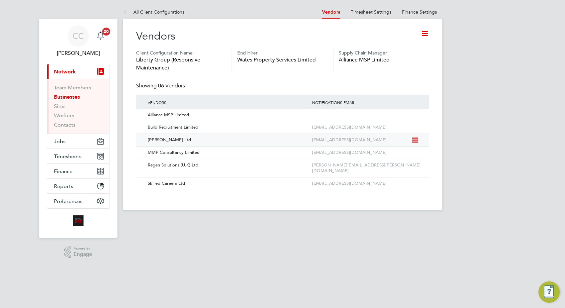
click at [416, 139] on icon at bounding box center [414, 140] width 7 height 8
click at [394, 156] on li "Edit Vendor" at bounding box center [396, 155] width 43 height 9
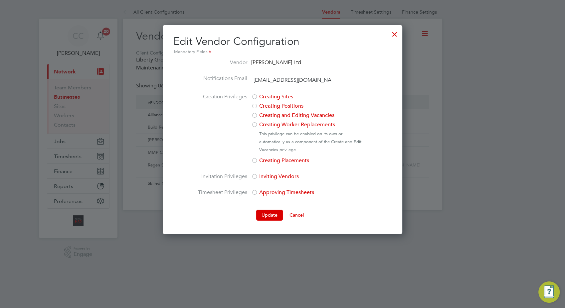
drag, startPoint x: 330, startPoint y: 81, endPoint x: 188, endPoint y: 79, distance: 142.6
click at [188, 79] on ng-form "Vendor Daniel Owen Ltd Notifications Email watesrecruitment@danielowen.co.uk Cr…" at bounding box center [282, 140] width 218 height 162
click at [393, 32] on div at bounding box center [394, 33] width 12 height 12
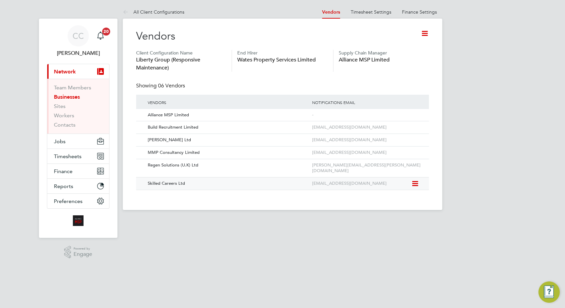
click at [416, 180] on icon at bounding box center [414, 184] width 7 height 8
click at [394, 192] on li "Edit Vendor" at bounding box center [396, 193] width 43 height 9
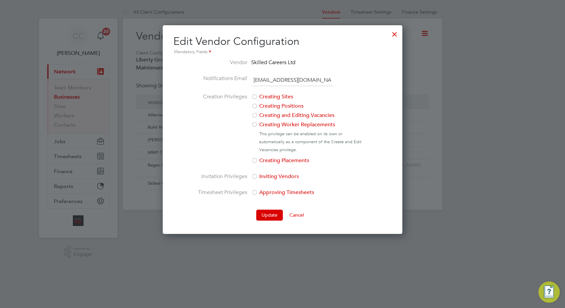
drag, startPoint x: 333, startPoint y: 76, endPoint x: 171, endPoint y: 79, distance: 161.6
click at [171, 79] on div "Edit Vendor Configuration Mandatory Fields Vendor Skilled Careers Ltd Notificat…" at bounding box center [282, 129] width 239 height 209
drag, startPoint x: 393, startPoint y: 32, endPoint x: 381, endPoint y: 30, distance: 12.1
click at [393, 32] on div at bounding box center [394, 33] width 12 height 12
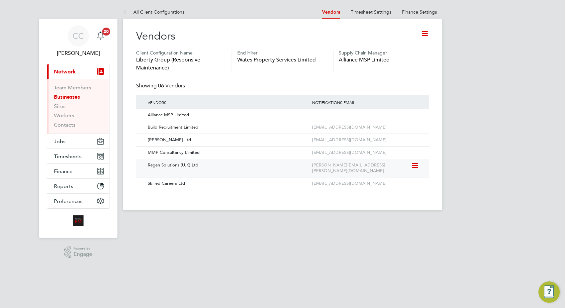
click at [417, 165] on icon at bounding box center [414, 166] width 7 height 8
click at [388, 180] on li "Edit Vendor" at bounding box center [396, 180] width 43 height 9
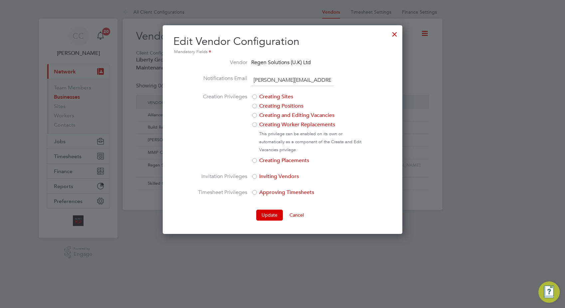
drag, startPoint x: 334, startPoint y: 79, endPoint x: 225, endPoint y: 78, distance: 109.4
click at [225, 78] on li "Notifications Email billy.mcnamara@regensolutions.co.uk" at bounding box center [282, 83] width 170 height 19
copy li
click at [395, 35] on div at bounding box center [394, 33] width 12 height 12
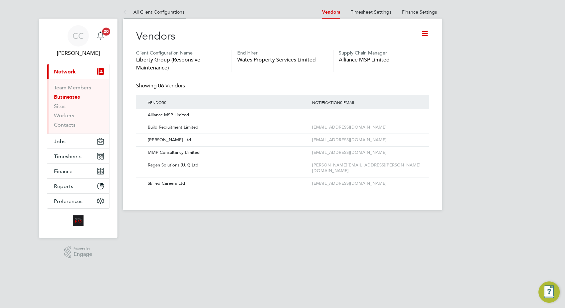
click at [184, 12] on link "All Client Configurations" at bounding box center [154, 12] width 62 height 6
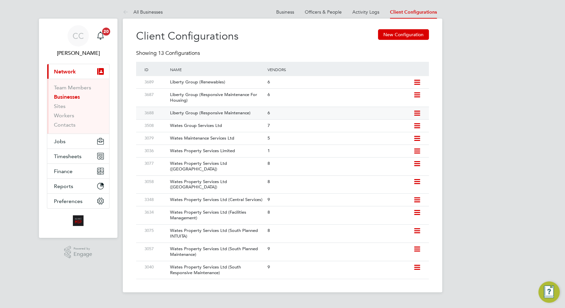
click at [220, 116] on div "Liberty Group (Responsive Maintenance)" at bounding box center [215, 113] width 100 height 12
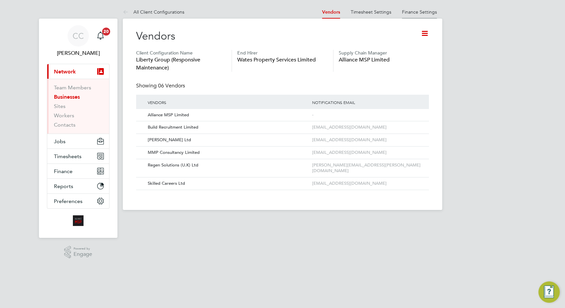
click at [407, 13] on link "Finance Settings" at bounding box center [419, 12] width 35 height 6
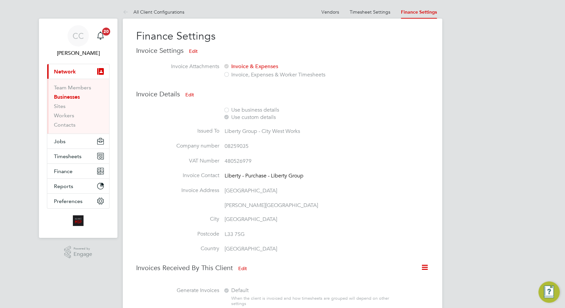
click at [191, 94] on button "Edit" at bounding box center [189, 94] width 19 height 11
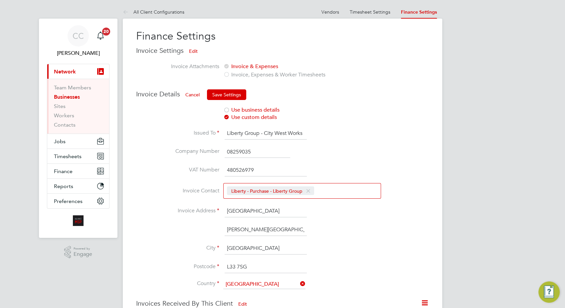
drag, startPoint x: 264, startPoint y: 134, endPoint x: 202, endPoint y: 141, distance: 61.9
click at [200, 142] on li "Issued To Liberty Group - City West Works" at bounding box center [272, 137] width 272 height 19
type input "City West Works"
click at [230, 91] on button "Save Settings" at bounding box center [226, 94] width 39 height 11
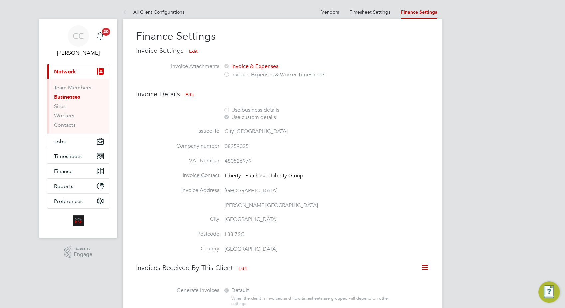
click at [190, 94] on button "Edit" at bounding box center [189, 94] width 19 height 11
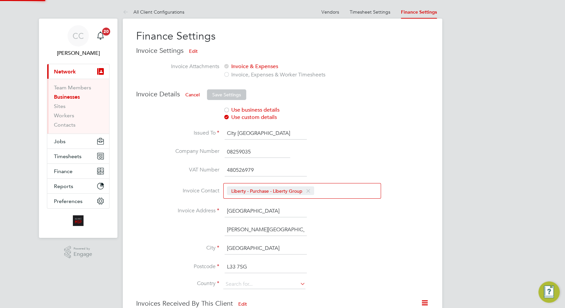
type input "United Kingdom"
drag, startPoint x: 288, startPoint y: 210, endPoint x: 227, endPoint y: 210, distance: 61.5
click at [227, 210] on input "Knowsley Industrial Park" at bounding box center [265, 211] width 82 height 12
drag, startPoint x: 275, startPoint y: 229, endPoint x: 223, endPoint y: 228, distance: 51.2
click at [223, 228] on li "Charley Wood Road" at bounding box center [272, 233] width 272 height 19
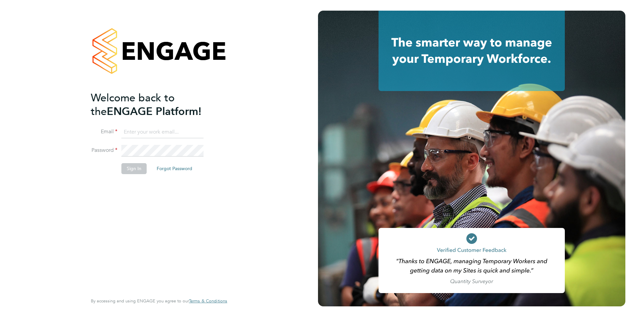
type input "[EMAIL_ADDRESS][DOMAIN_NAME]"
click at [131, 168] on button "Sign In" at bounding box center [133, 168] width 25 height 11
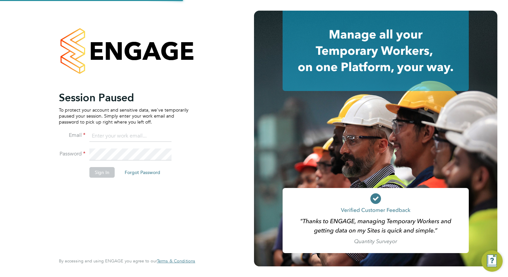
type input "[EMAIL_ADDRESS][DOMAIN_NAME]"
click at [108, 170] on button "Sign In" at bounding box center [101, 172] width 25 height 11
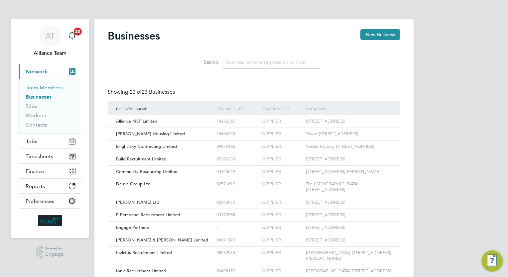
click at [42, 87] on link "Team Members" at bounding box center [44, 87] width 37 height 6
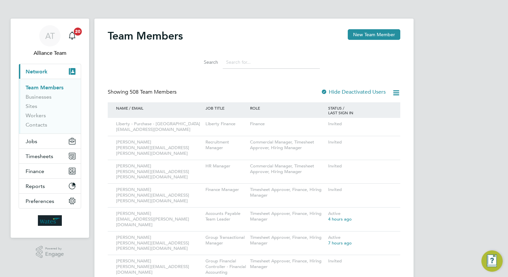
click at [238, 59] on input at bounding box center [271, 62] width 97 height 13
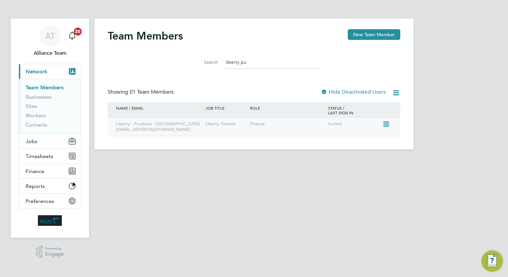
type input "liberty pu"
click at [179, 126] on div "Liberty - Purchase - City West Works purchase.invoices@liberty-group.co.uk" at bounding box center [158, 127] width 89 height 18
click at [388, 124] on icon at bounding box center [385, 124] width 7 height 8
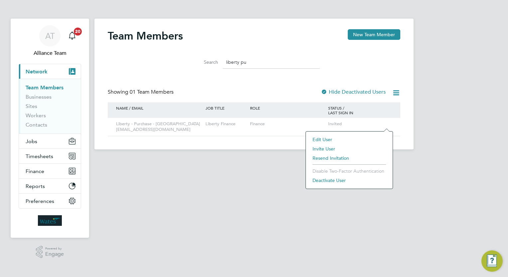
click at [326, 137] on li "Edit User" at bounding box center [349, 139] width 80 height 9
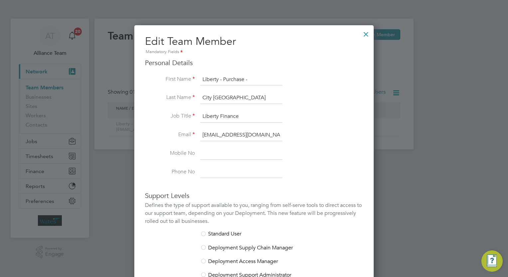
scroll to position [0, 14]
drag, startPoint x: 202, startPoint y: 135, endPoint x: 313, endPoint y: 142, distance: 110.9
click at [313, 142] on li "Email purchase.invoices@liberty-group.co.uk" at bounding box center [254, 138] width 218 height 19
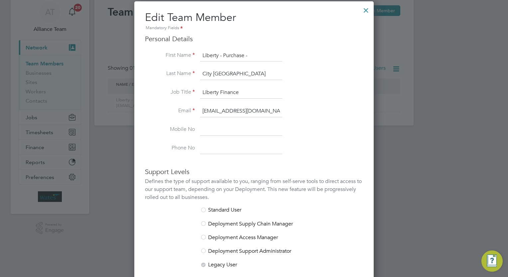
scroll to position [0, 0]
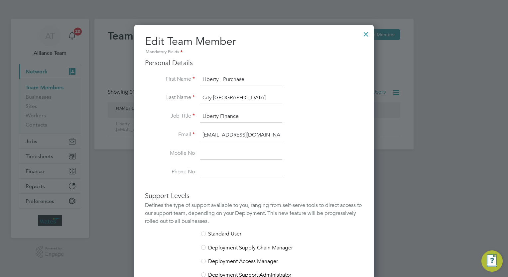
click at [249, 81] on input "Liberty - Purchase -" at bounding box center [241, 80] width 82 height 12
click at [183, 98] on label "Last Name" at bounding box center [170, 97] width 50 height 7
drag, startPoint x: 232, startPoint y: 96, endPoint x: 215, endPoint y: 96, distance: 16.3
click at [215, 96] on input "City West Works" at bounding box center [241, 98] width 82 height 12
click at [246, 99] on input "City West Works" at bounding box center [241, 98] width 82 height 12
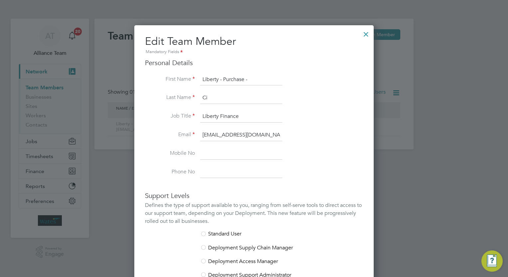
type input "C"
type input "Liberty Group"
drag, startPoint x: 231, startPoint y: 160, endPoint x: 233, endPoint y: 164, distance: 4.5
click at [231, 160] on li "Mobile No" at bounding box center [254, 157] width 218 height 19
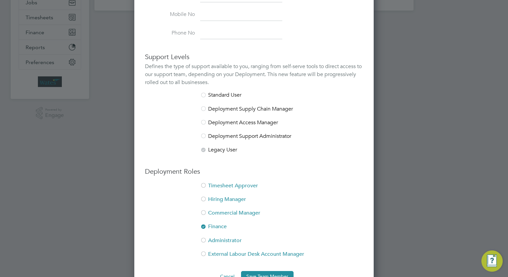
scroll to position [157, 0]
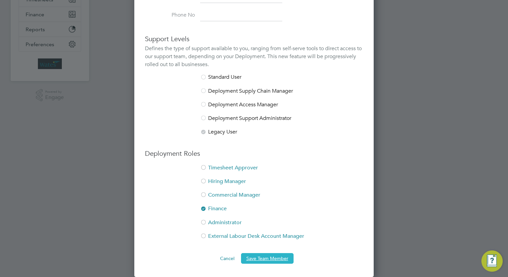
click at [254, 261] on button "Save Team Member" at bounding box center [267, 258] width 53 height 11
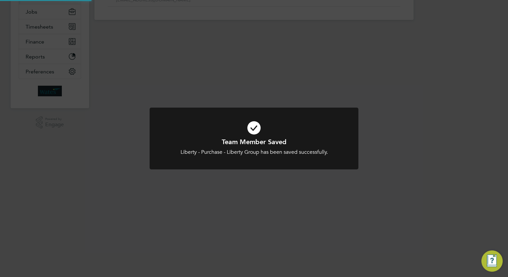
scroll to position [0, 0]
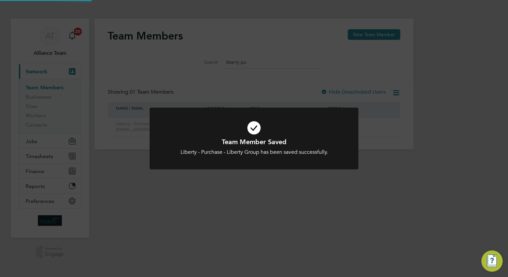
drag, startPoint x: 399, startPoint y: 137, endPoint x: 327, endPoint y: 102, distance: 80.0
click at [397, 134] on div "Team Member Saved Liberty - Purchase - Liberty Group has been saved successfull…" at bounding box center [254, 138] width 508 height 277
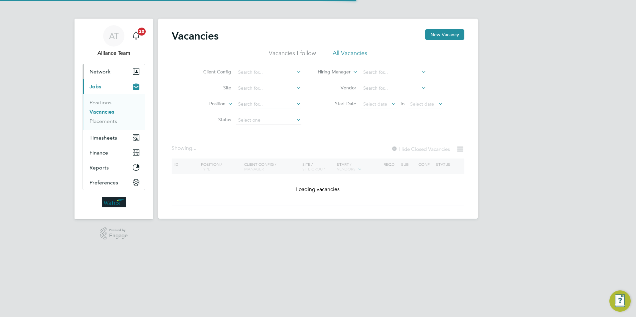
click at [105, 72] on span "Network" at bounding box center [99, 71] width 21 height 6
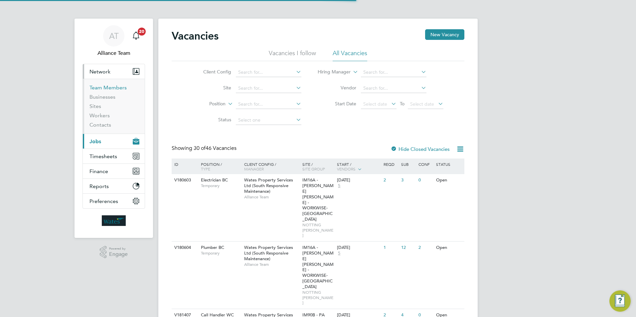
click at [104, 86] on link "Team Members" at bounding box center [107, 87] width 37 height 6
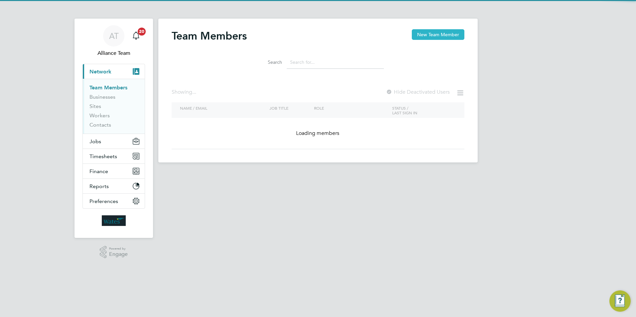
click at [427, 35] on button "New Team Member" at bounding box center [438, 34] width 53 height 11
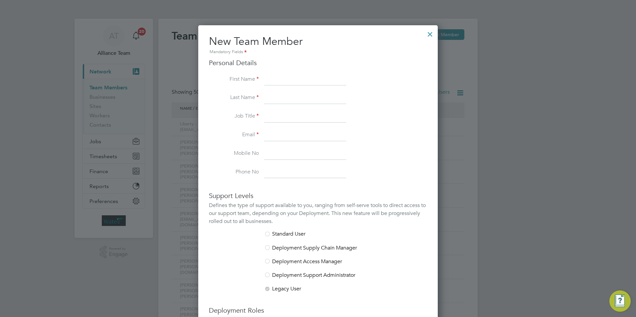
scroll to position [409, 240]
click at [300, 82] on input at bounding box center [305, 80] width 82 height 12
click at [273, 94] on input at bounding box center [305, 98] width 82 height 12
click at [315, 77] on input "Liberty - Purchase" at bounding box center [305, 80] width 82 height 12
type input "Liberty - Purchase -"
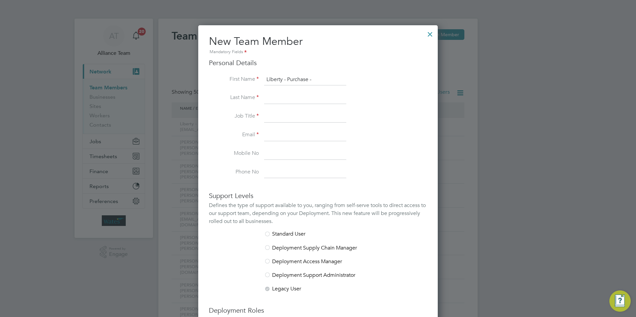
click at [269, 95] on input at bounding box center [305, 98] width 82 height 12
click at [274, 98] on input at bounding box center [305, 98] width 82 height 12
paste input "Liberty Gas Group"
type input "Liberty Gas Group"
click at [277, 117] on input at bounding box center [305, 117] width 82 height 12
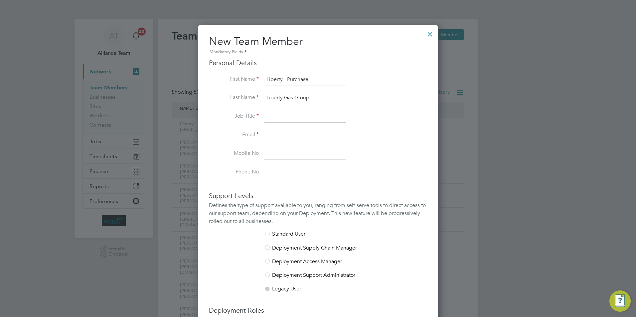
click at [274, 115] on input at bounding box center [305, 117] width 82 height 12
type input "Liberty Finance"
click at [298, 135] on input at bounding box center [305, 135] width 82 height 12
paste input "[EMAIL_ADDRESS][DOMAIN_NAME]"
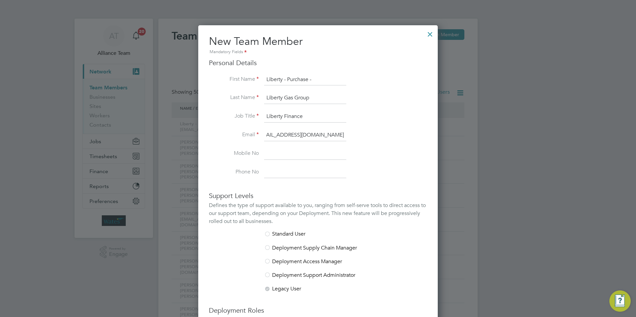
type input "[EMAIL_ADDRESS][DOMAIN_NAME]"
click at [267, 154] on input at bounding box center [305, 154] width 82 height 12
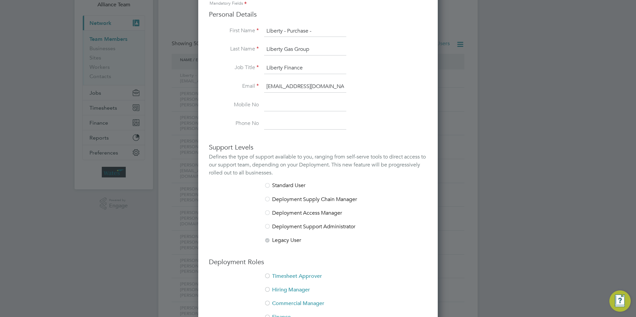
scroll to position [133, 0]
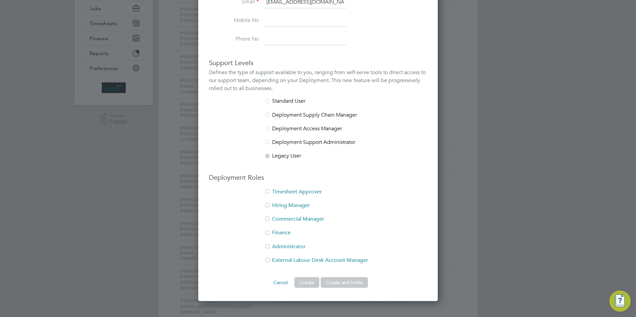
click at [278, 232] on li "Finance" at bounding box center [318, 236] width 218 height 14
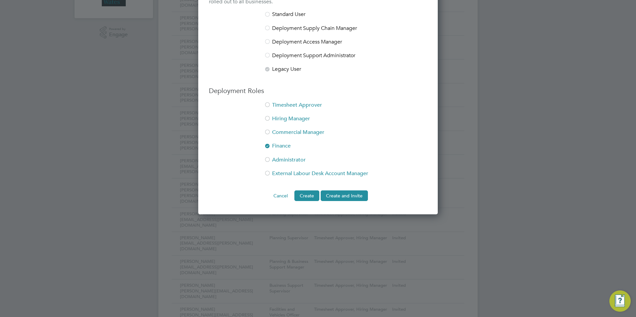
scroll to position [266, 0]
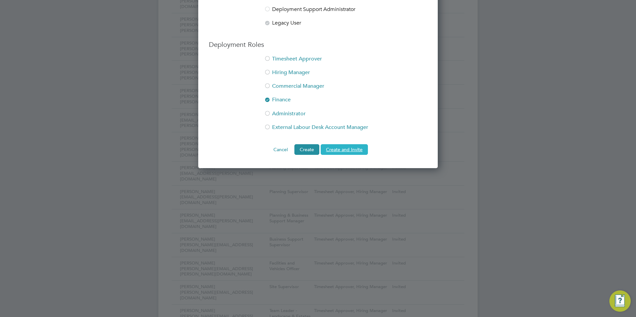
click at [326, 151] on button "Create and Invite" at bounding box center [344, 149] width 47 height 11
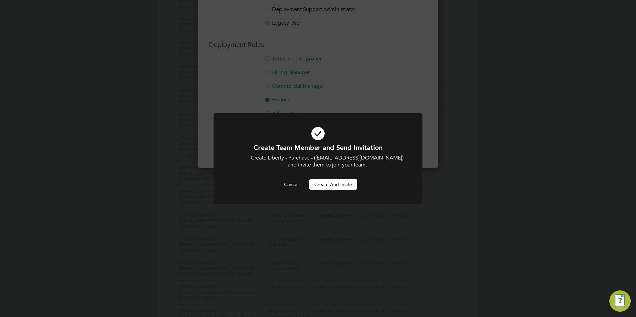
click at [346, 203] on div at bounding box center [317, 158] width 209 height 90
click at [293, 183] on button "Cancel" at bounding box center [291, 184] width 25 height 11
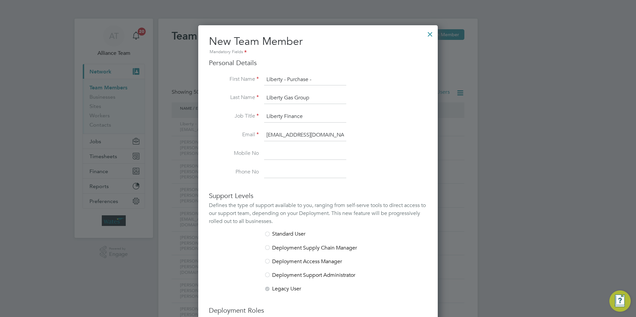
click at [284, 80] on input "Liberty - Purchase -" at bounding box center [305, 80] width 82 height 12
click at [330, 79] on input "Liberty Group - Purchase -" at bounding box center [305, 80] width 82 height 12
type input "Liberty Group - Purchase"
click at [294, 98] on input "Liberty Gas Group" at bounding box center [305, 98] width 82 height 12
type input "Liberty Group"
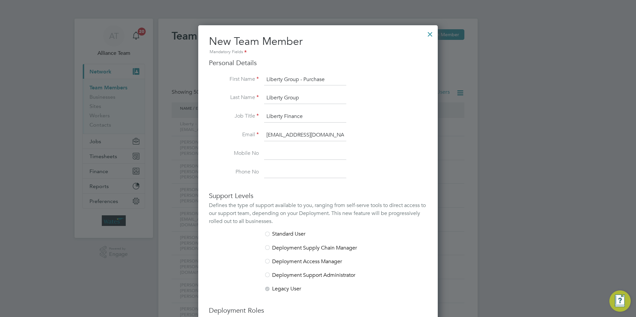
click at [432, 35] on div at bounding box center [430, 33] width 12 height 12
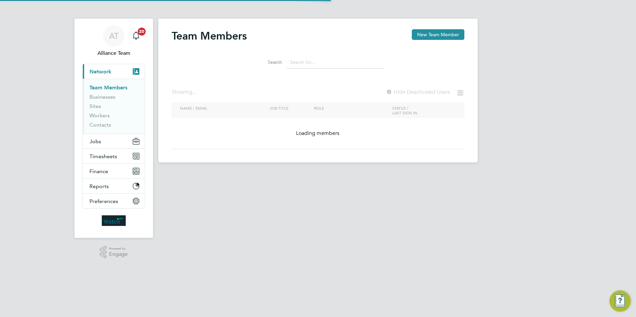
click at [319, 63] on input at bounding box center [335, 62] width 97 height 13
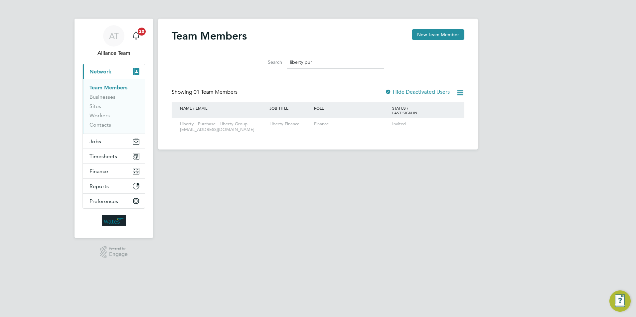
type input "liberty pur"
click at [98, 107] on link "Sites" at bounding box center [95, 106] width 12 height 6
